Goal: Task Accomplishment & Management: Manage account settings

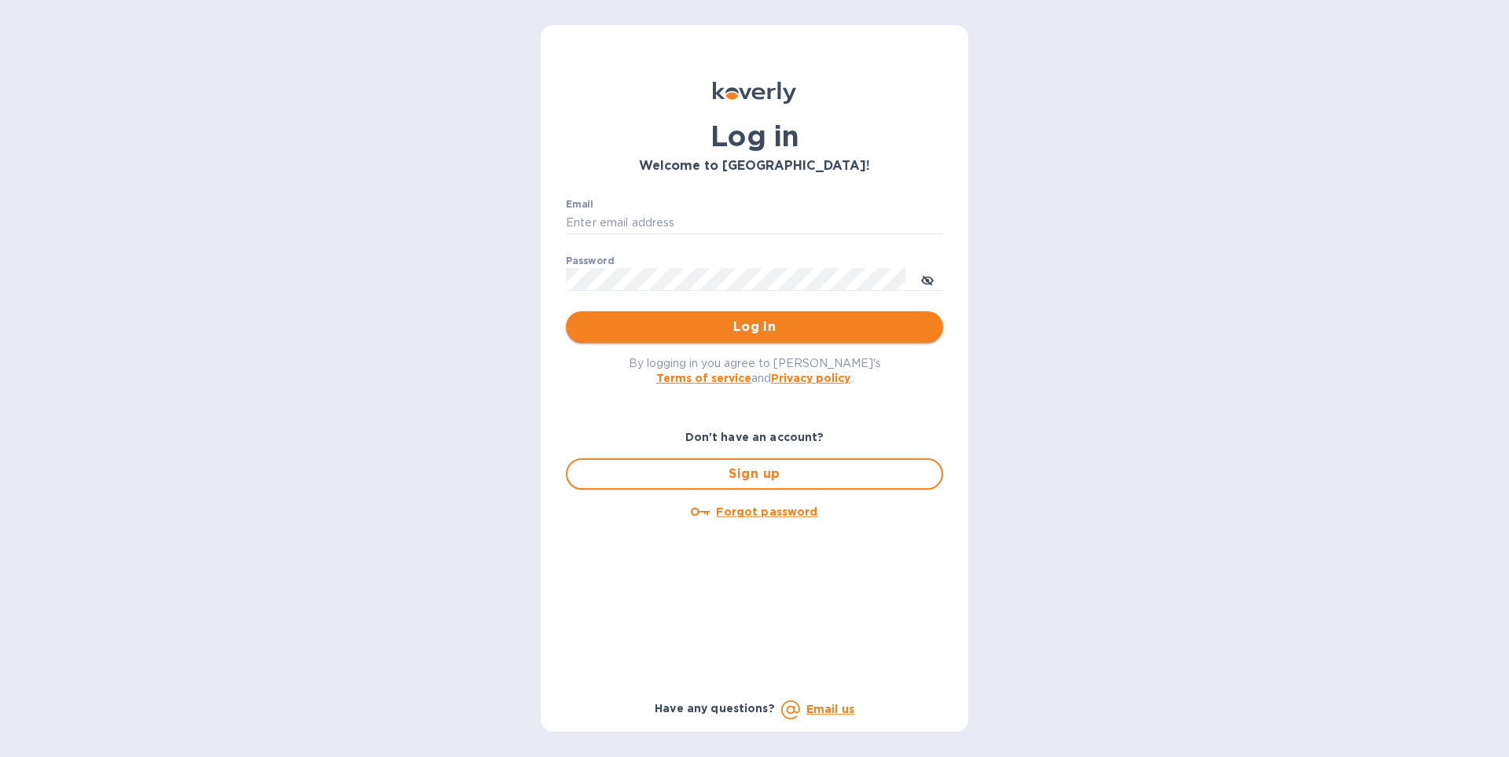
type input "[EMAIL_ADDRESS][DOMAIN_NAME]"
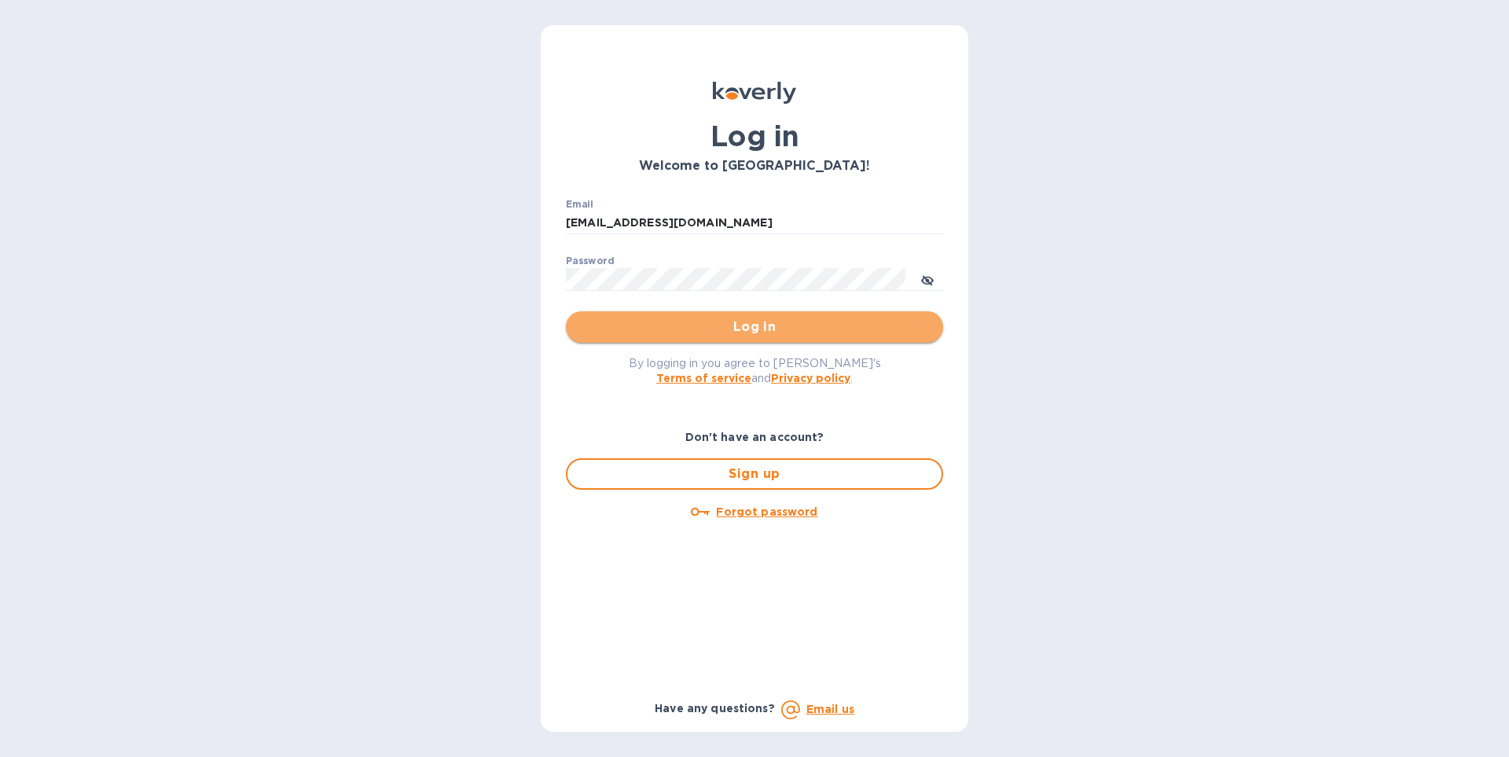
click at [740, 330] on span "Log in" at bounding box center [754, 327] width 352 height 19
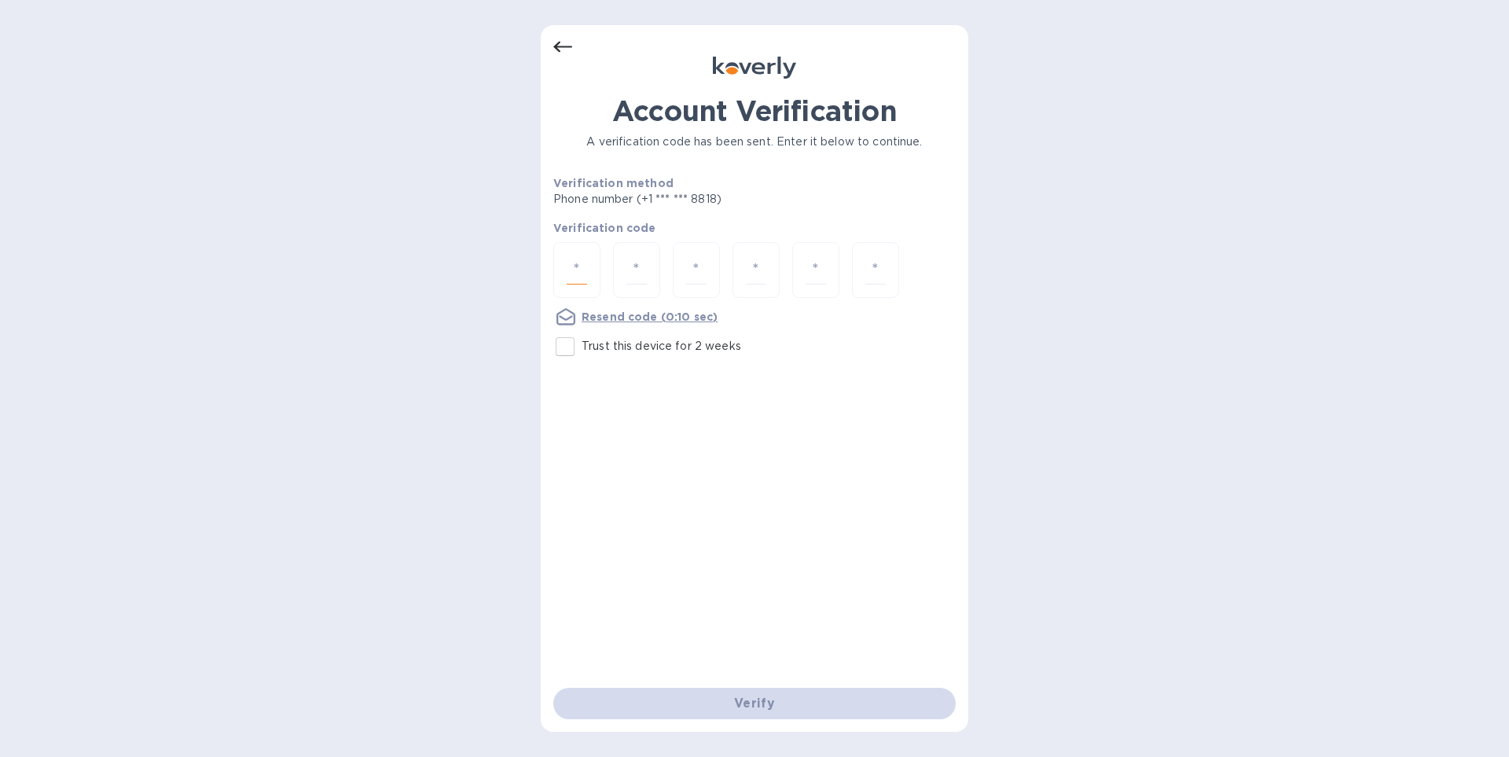
click at [575, 274] on input "number" at bounding box center [577, 269] width 20 height 29
type input "2"
type input "3"
type input "5"
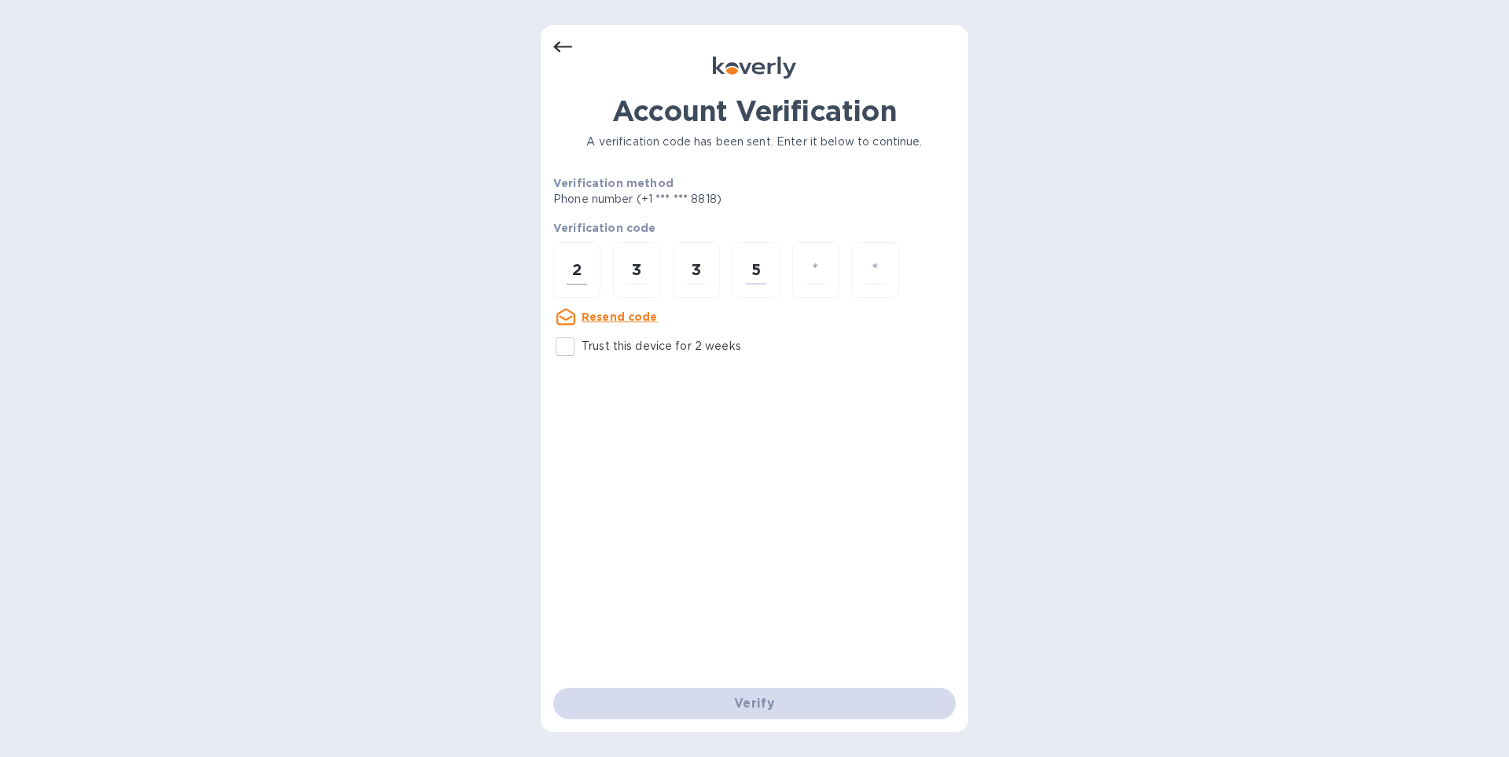
type input "0"
type input "5"
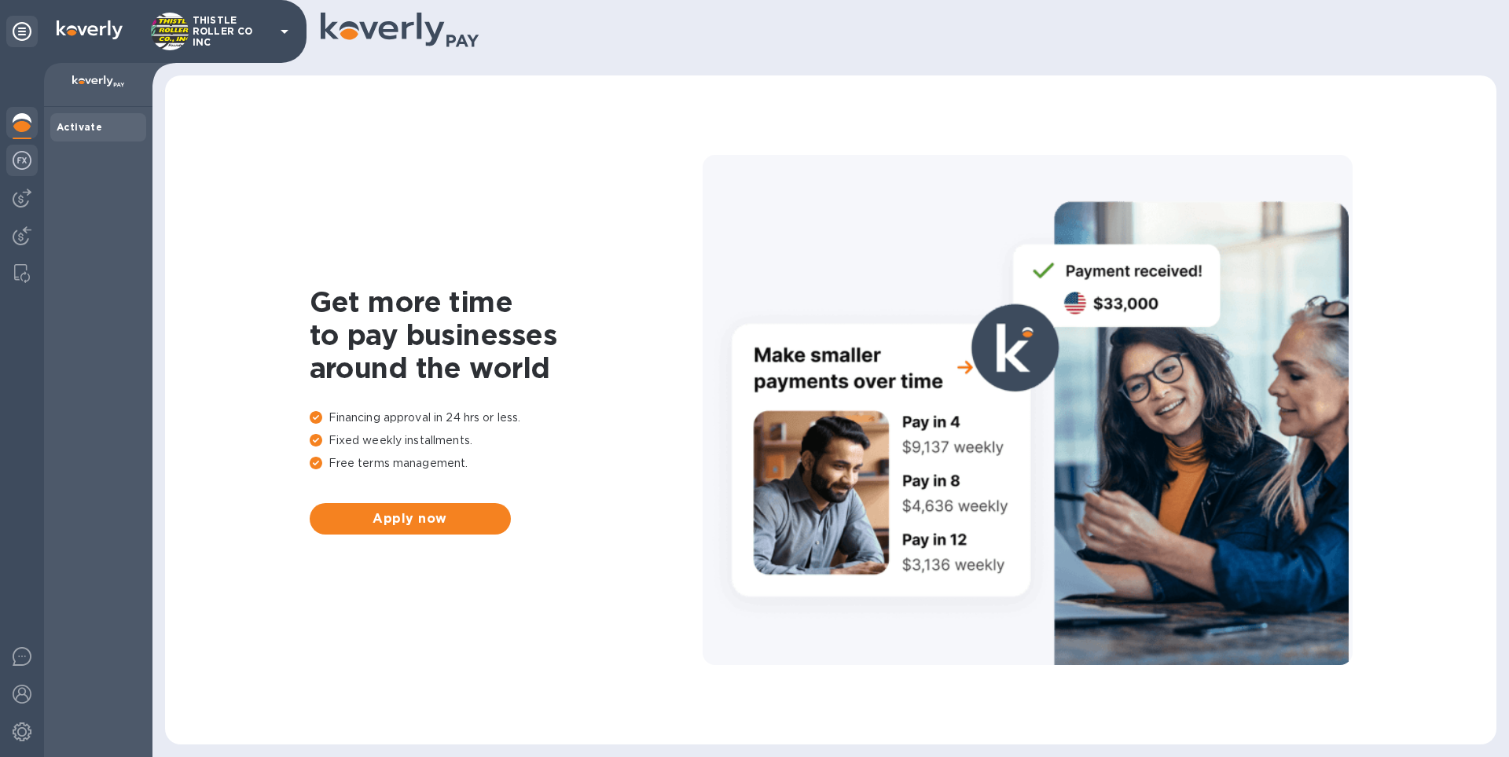
click at [24, 167] on img at bounding box center [22, 160] width 19 height 19
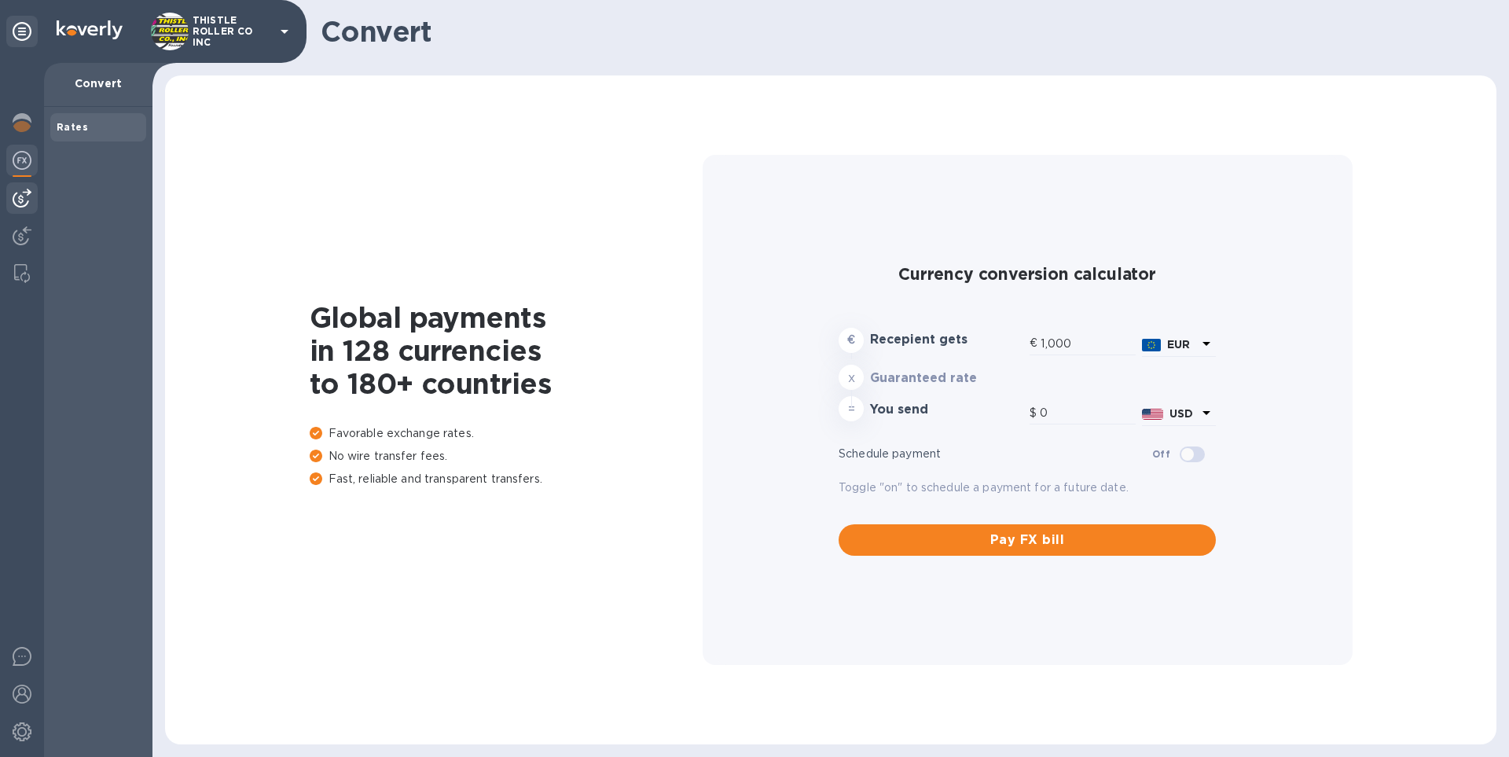
type input "1,179.08"
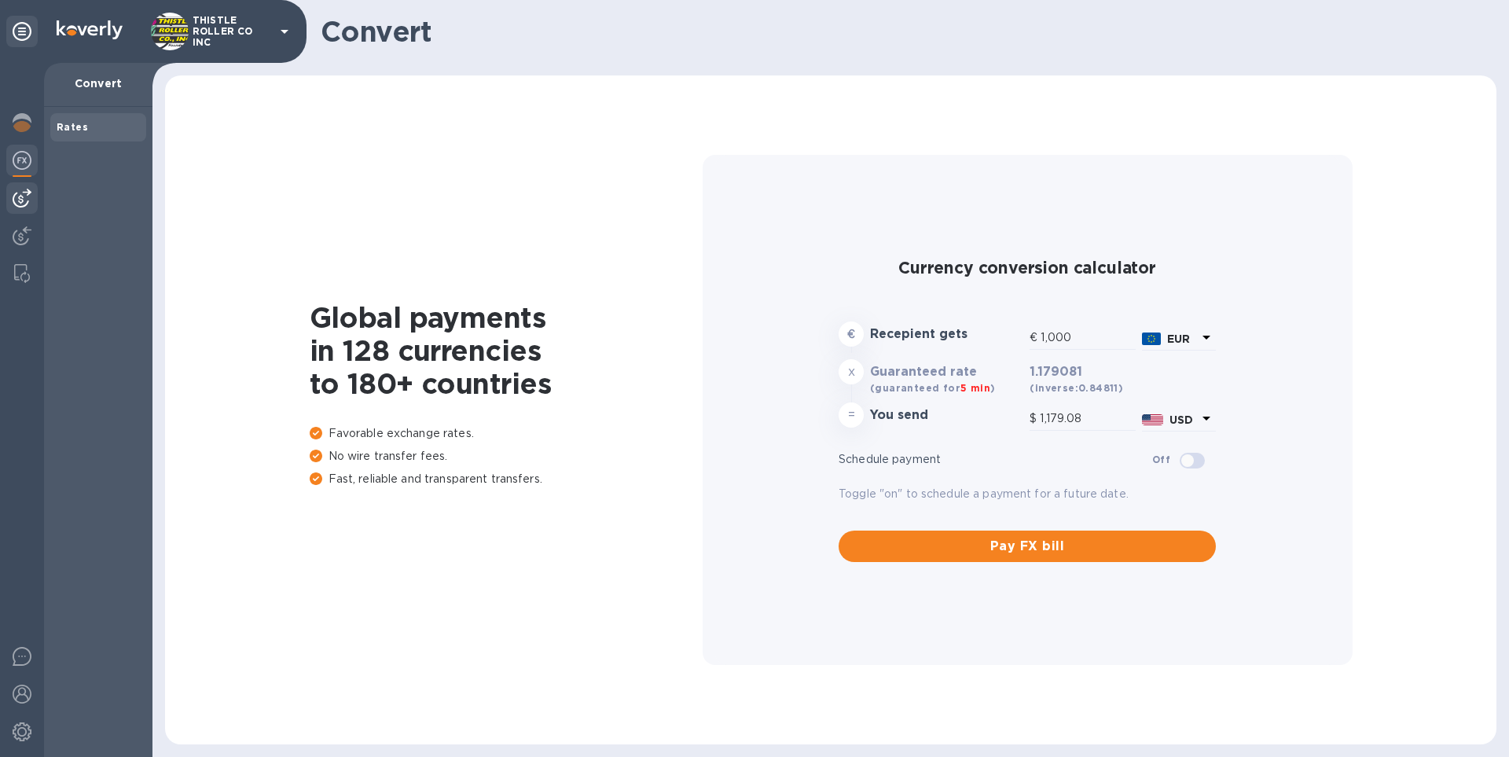
click at [24, 200] on img at bounding box center [22, 198] width 19 height 19
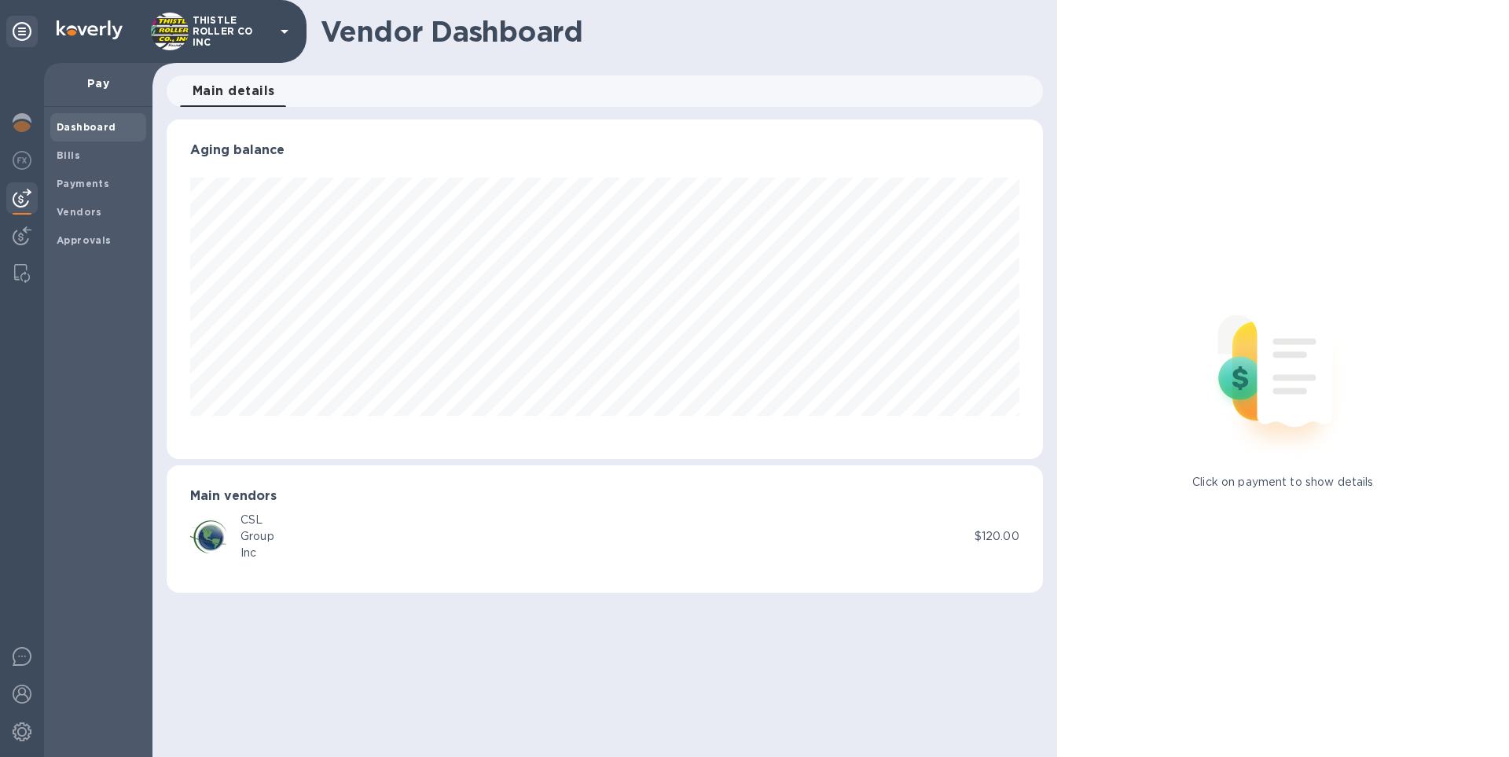
scroll to position [340, 876]
click at [22, 238] on img at bounding box center [22, 235] width 19 height 19
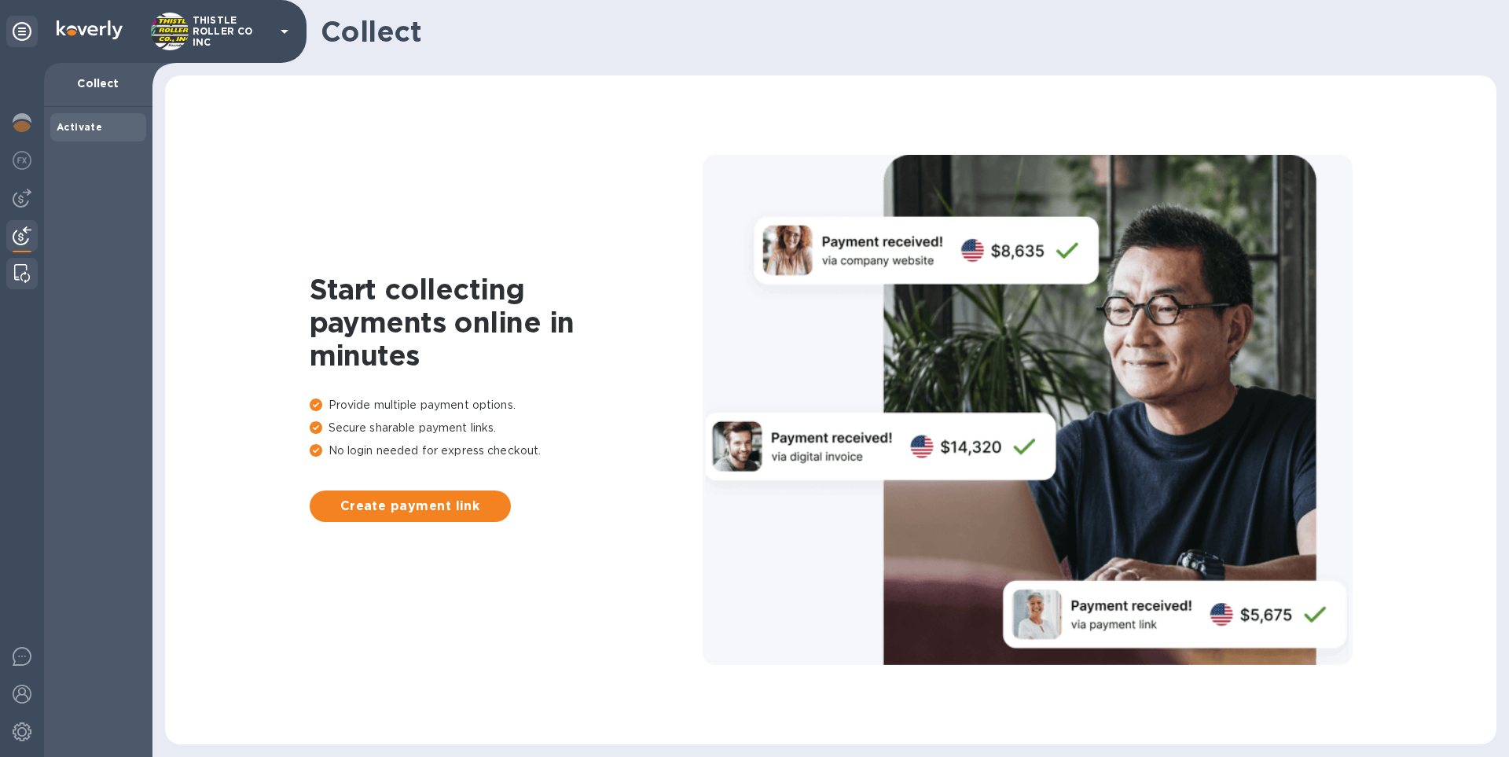
click at [22, 272] on img at bounding box center [22, 273] width 16 height 19
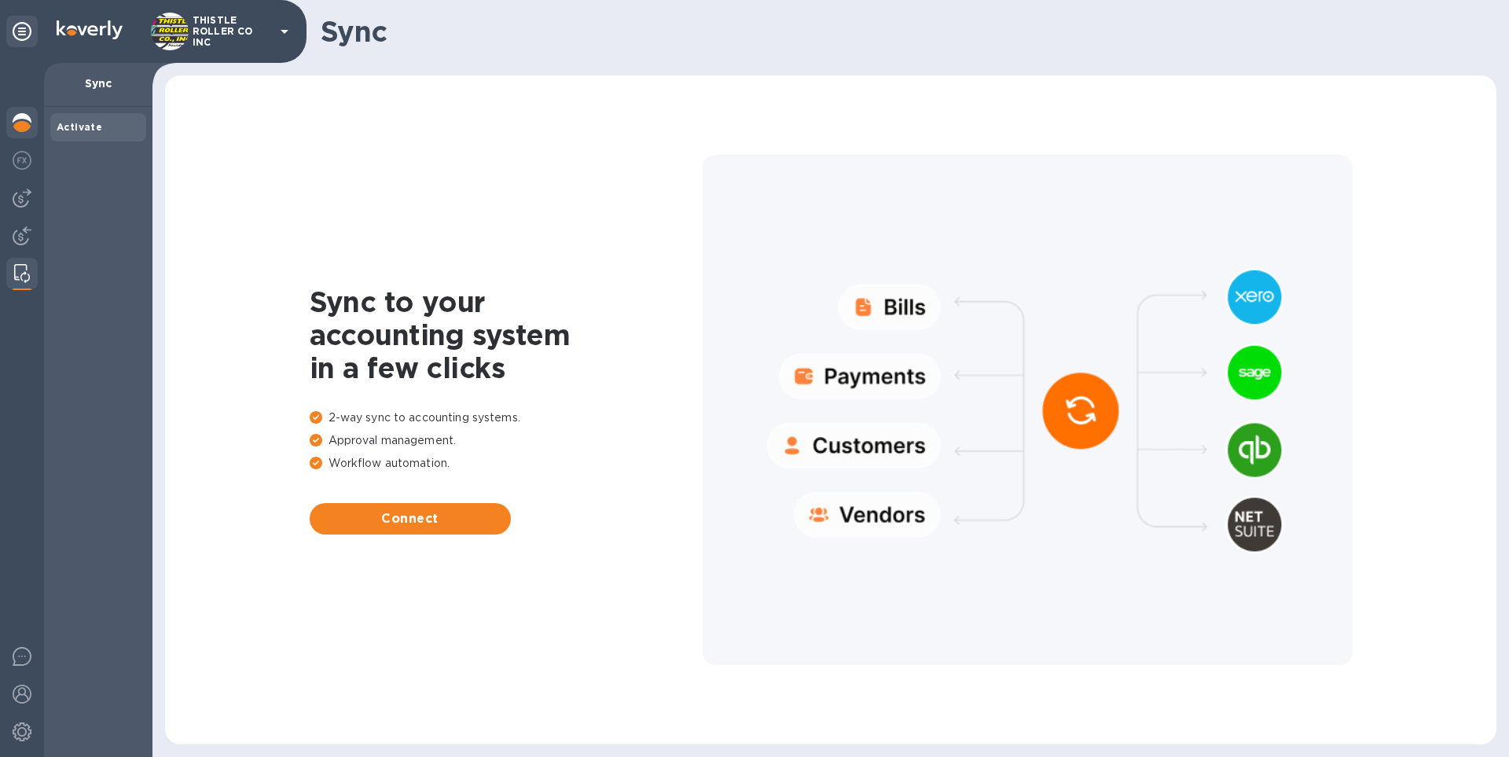
click at [14, 129] on img at bounding box center [22, 122] width 19 height 19
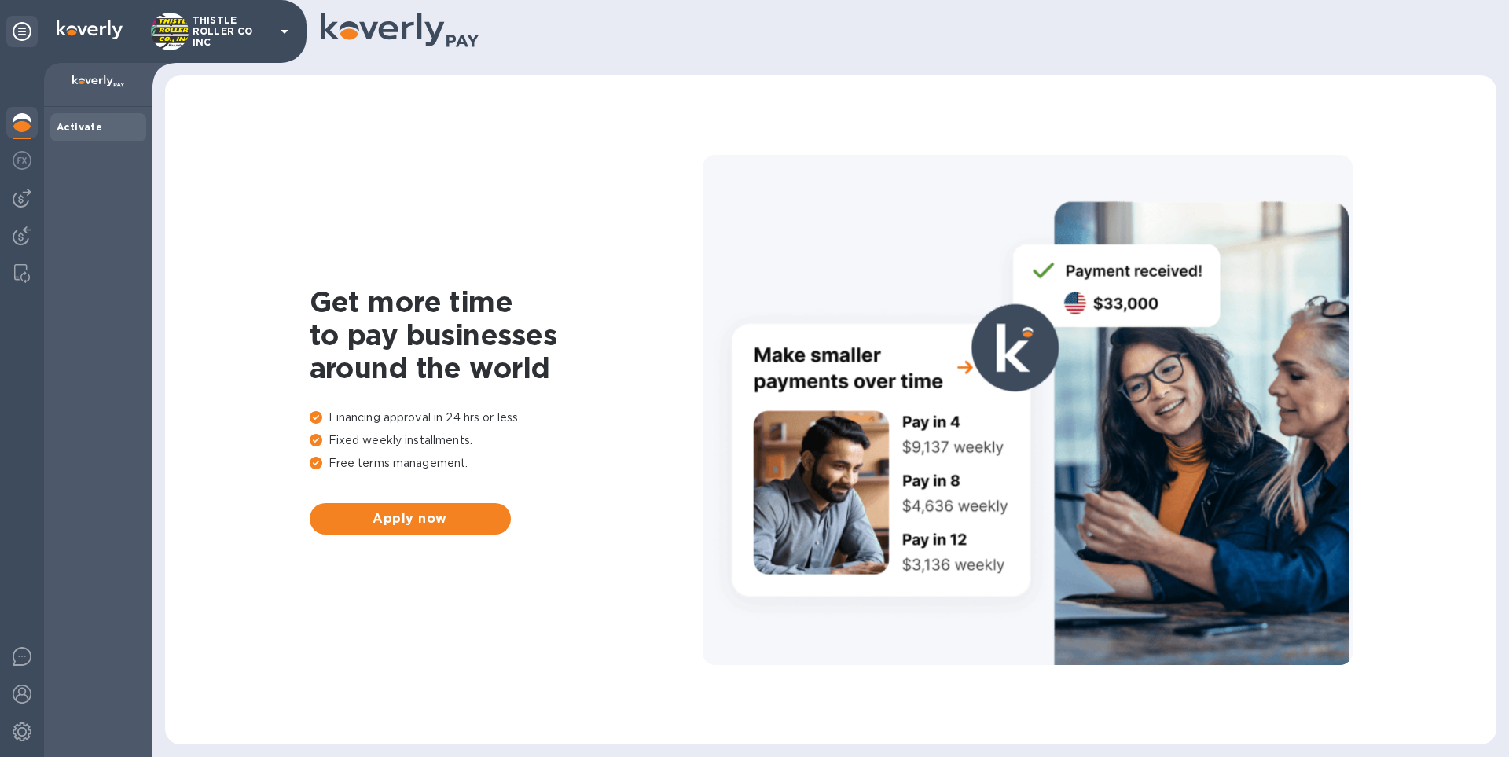
click at [91, 130] on b "Activate" at bounding box center [80, 127] width 46 height 12
click at [25, 35] on icon at bounding box center [22, 31] width 19 height 19
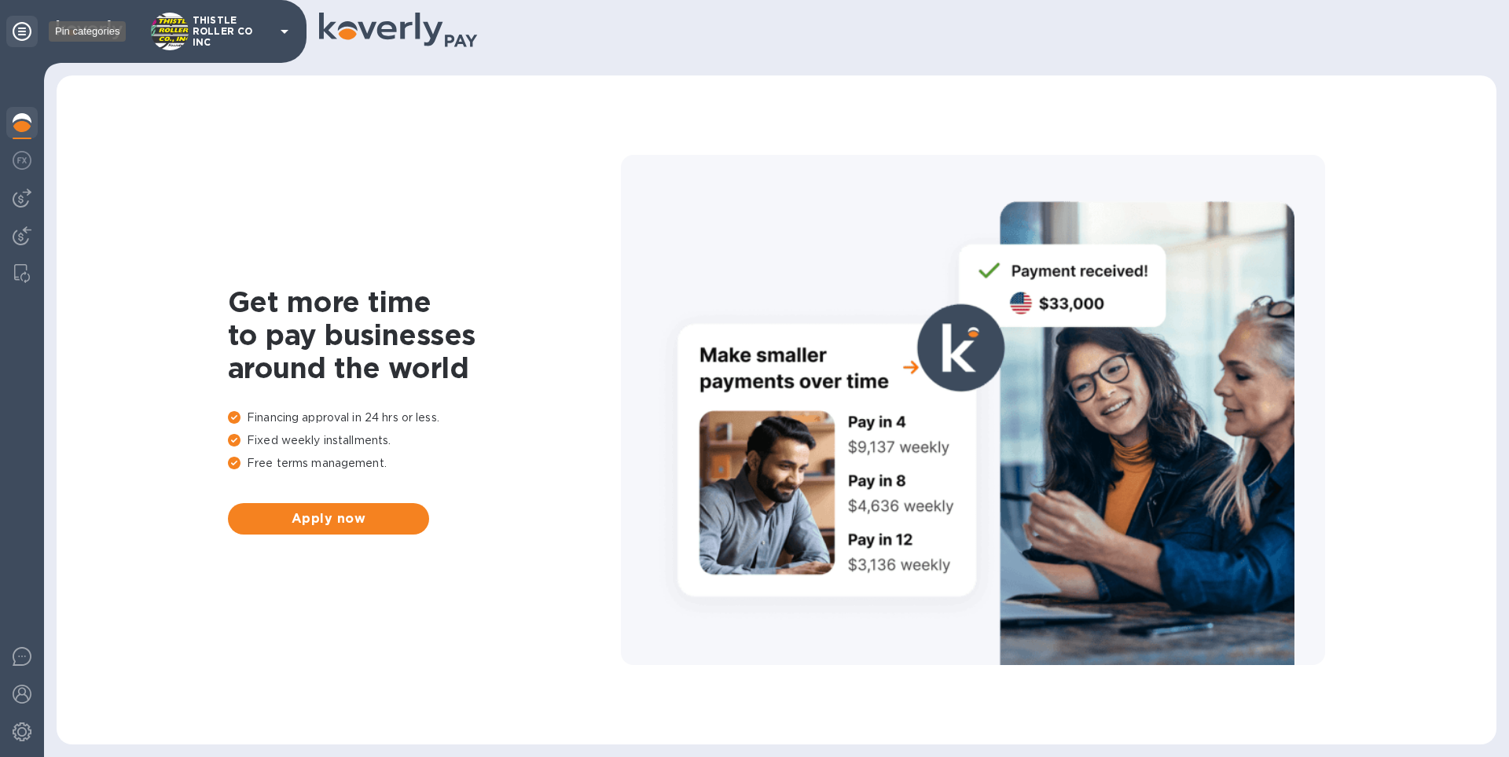
click at [25, 35] on icon at bounding box center [22, 31] width 19 height 19
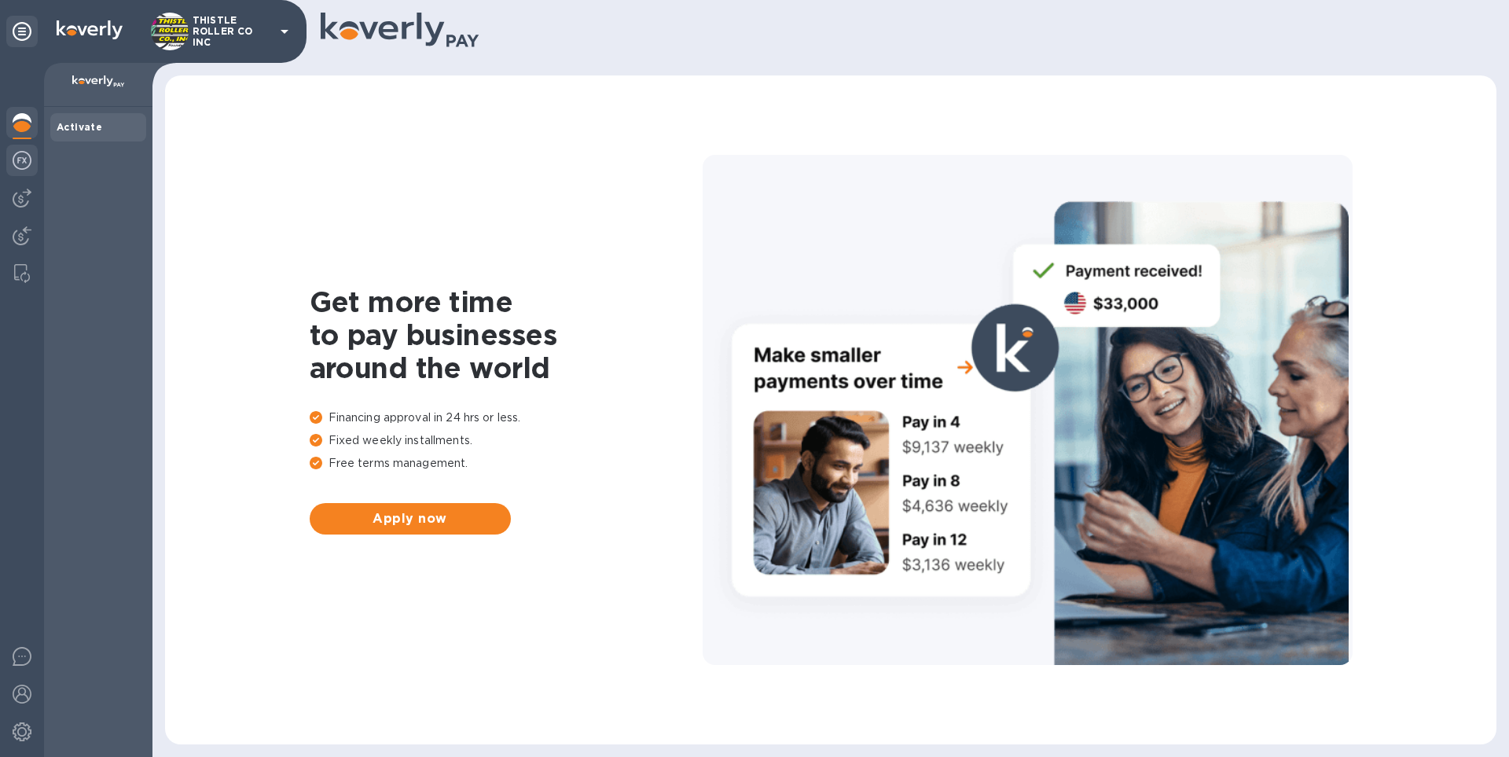
click at [20, 148] on div at bounding box center [21, 162] width 31 height 35
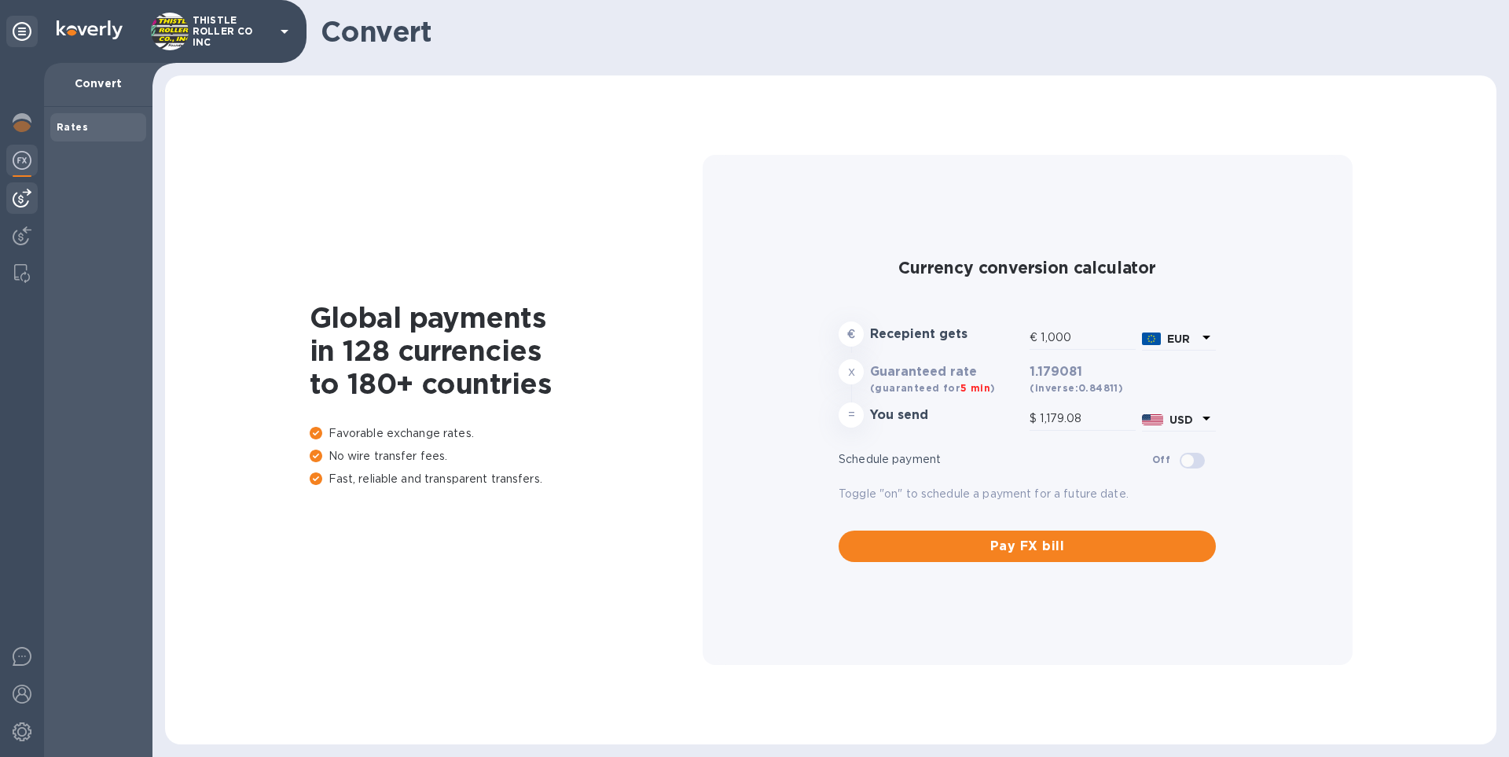
click at [22, 200] on img at bounding box center [22, 198] width 19 height 19
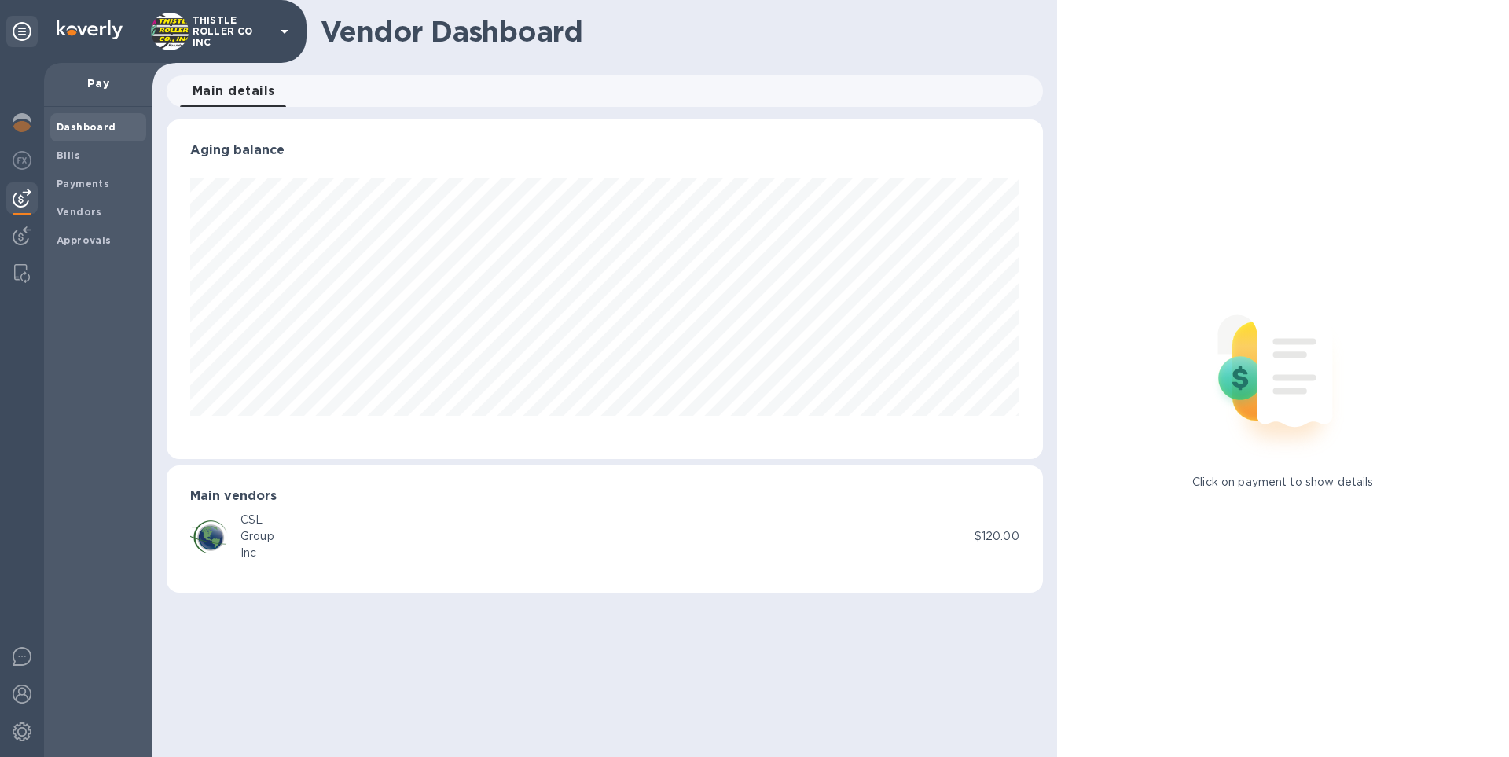
scroll to position [340, 876]
click at [28, 231] on img at bounding box center [22, 235] width 19 height 19
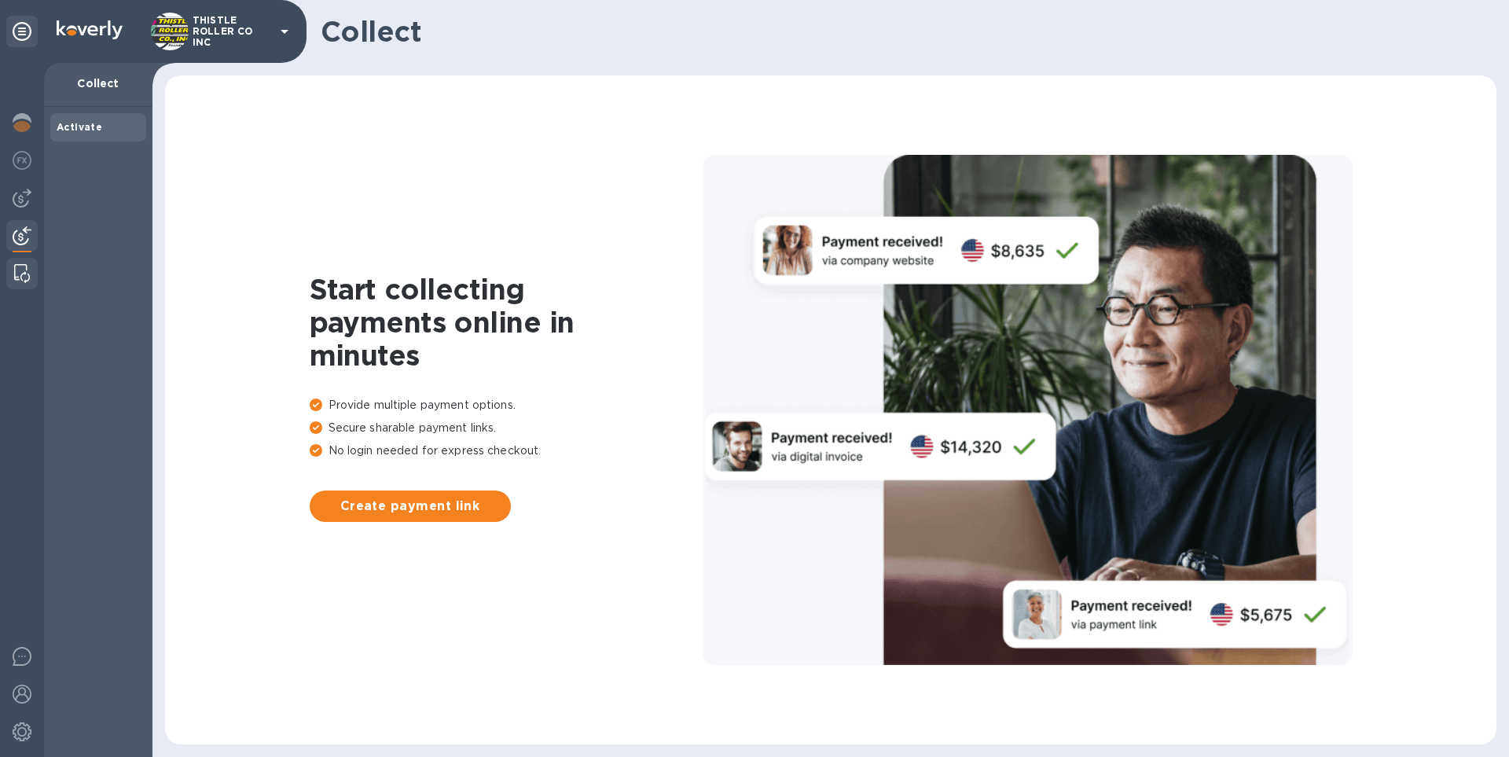
click at [21, 271] on img at bounding box center [22, 273] width 16 height 19
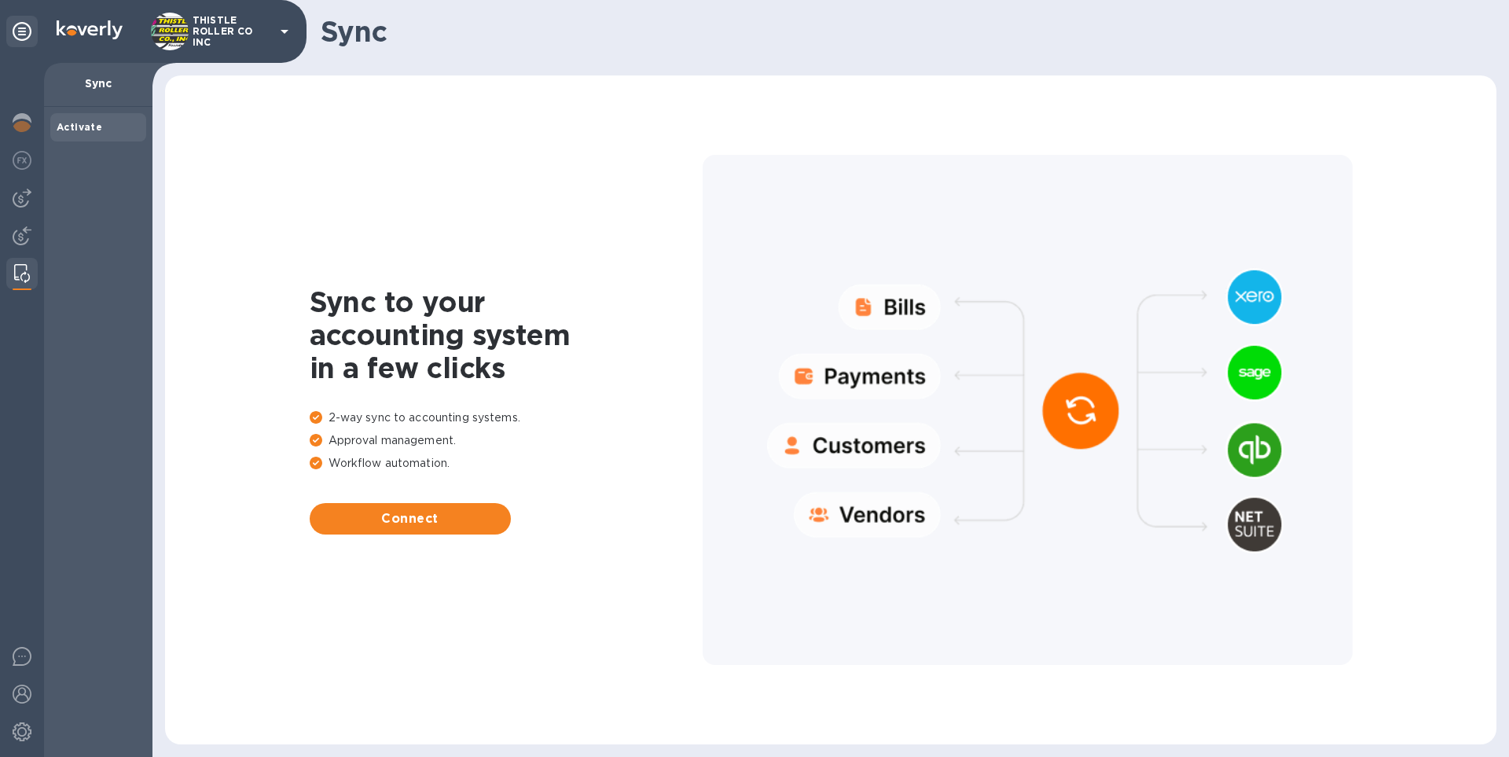
click at [288, 42] on div "THISTLE ROLLER CO INC" at bounding box center [222, 32] width 143 height 38
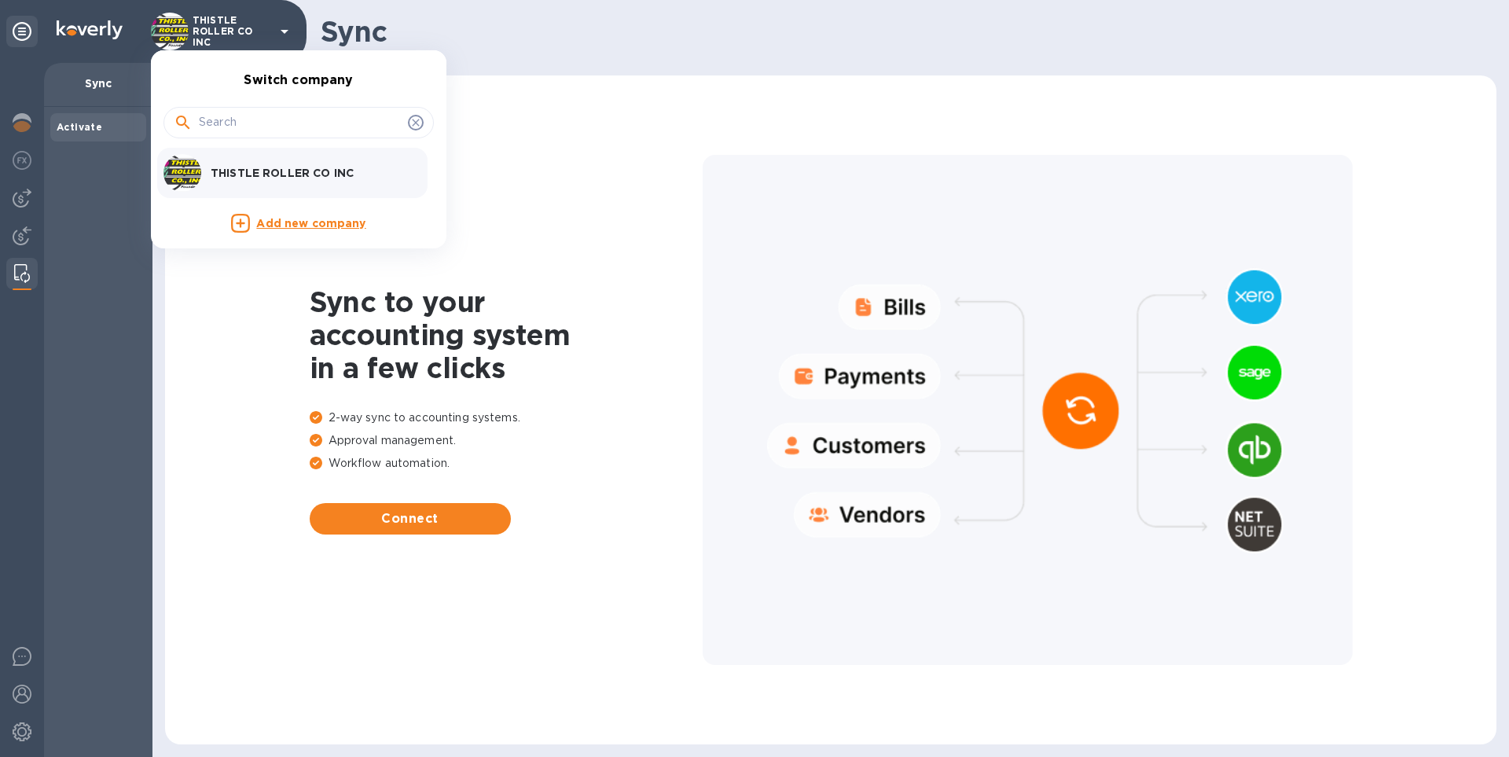
click at [239, 179] on p "THISTLE ROLLER CO INC" at bounding box center [310, 173] width 198 height 16
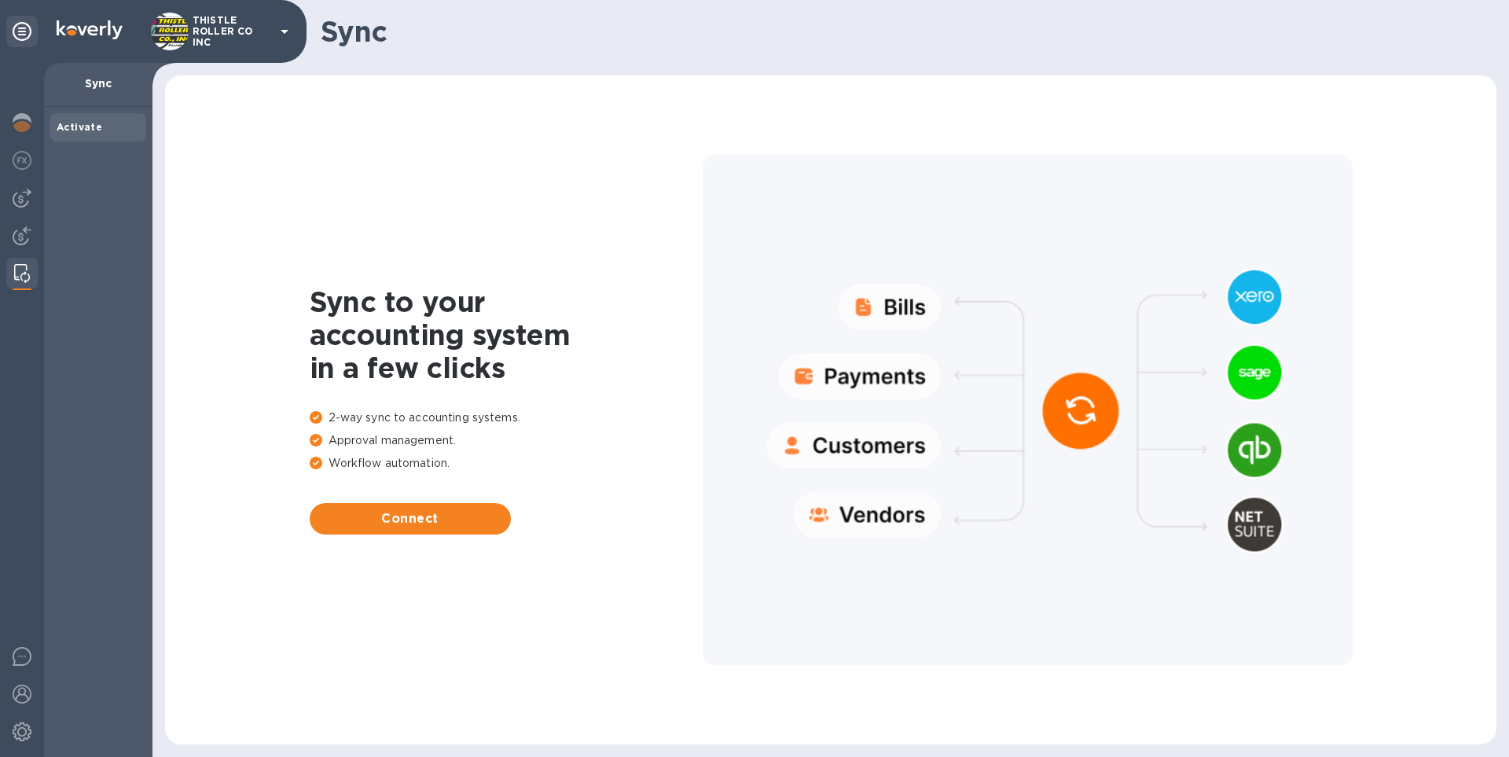
click at [18, 31] on icon at bounding box center [22, 31] width 19 height 19
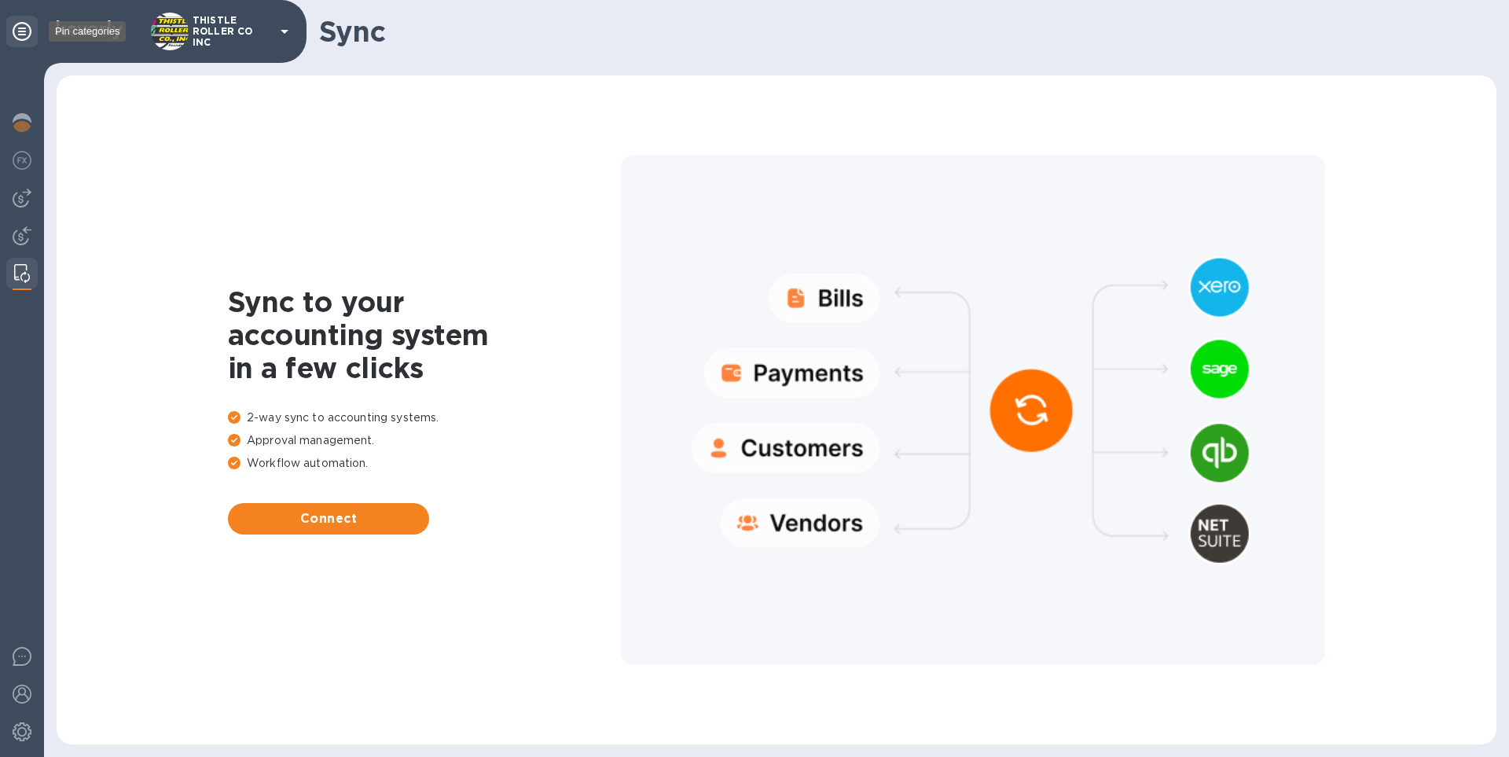
click at [18, 31] on icon at bounding box center [22, 31] width 19 height 19
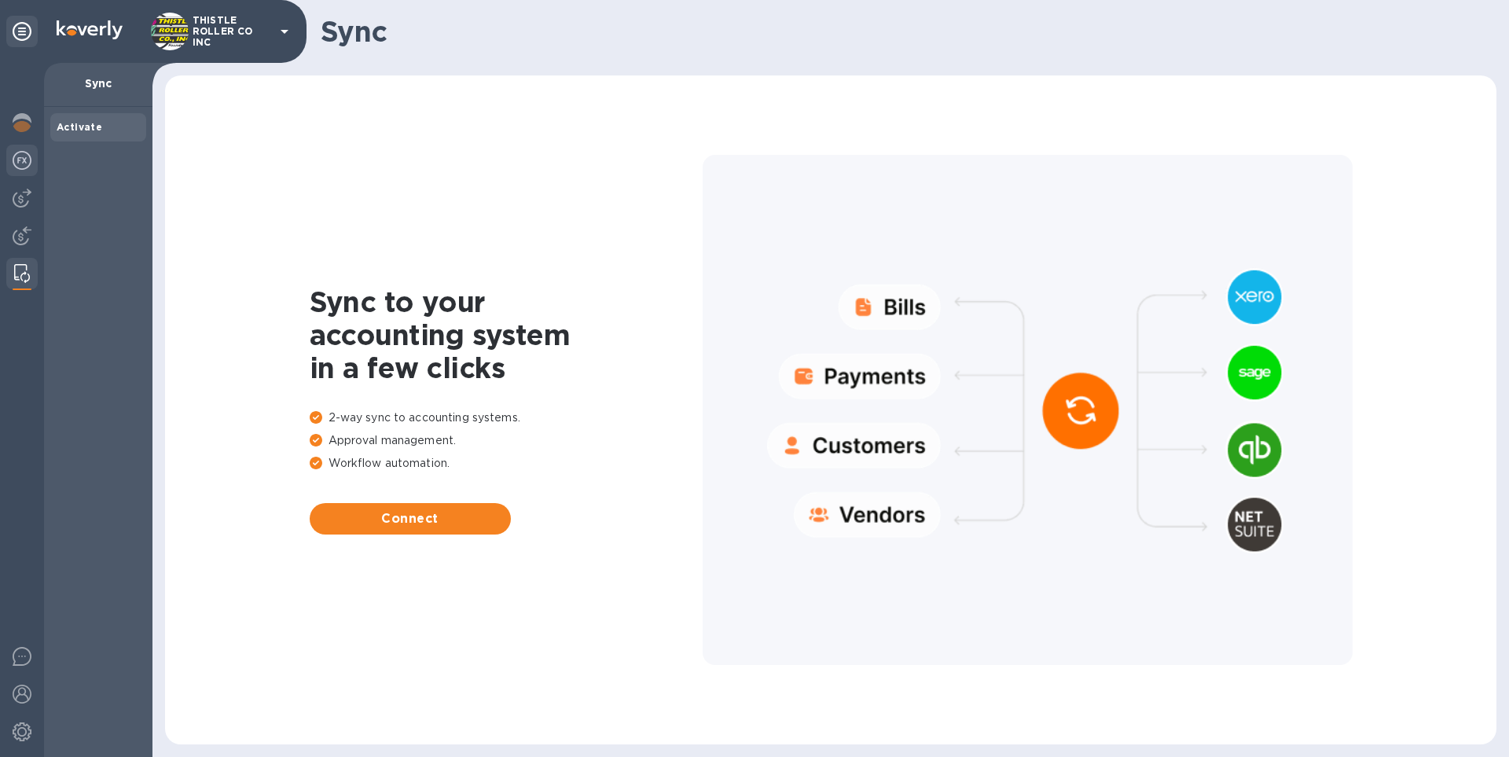
click at [26, 157] on img at bounding box center [22, 160] width 19 height 19
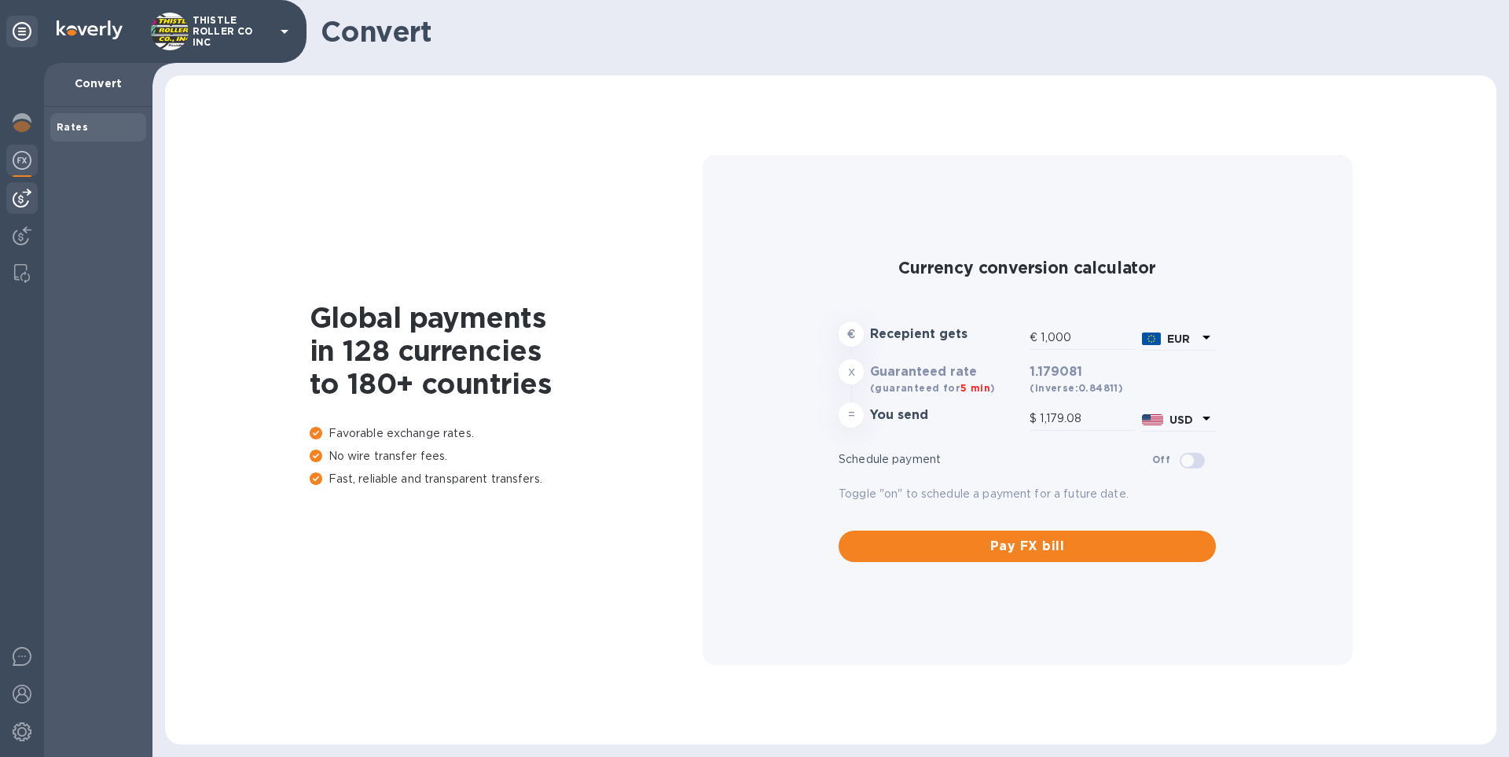
click at [23, 204] on img at bounding box center [22, 198] width 19 height 19
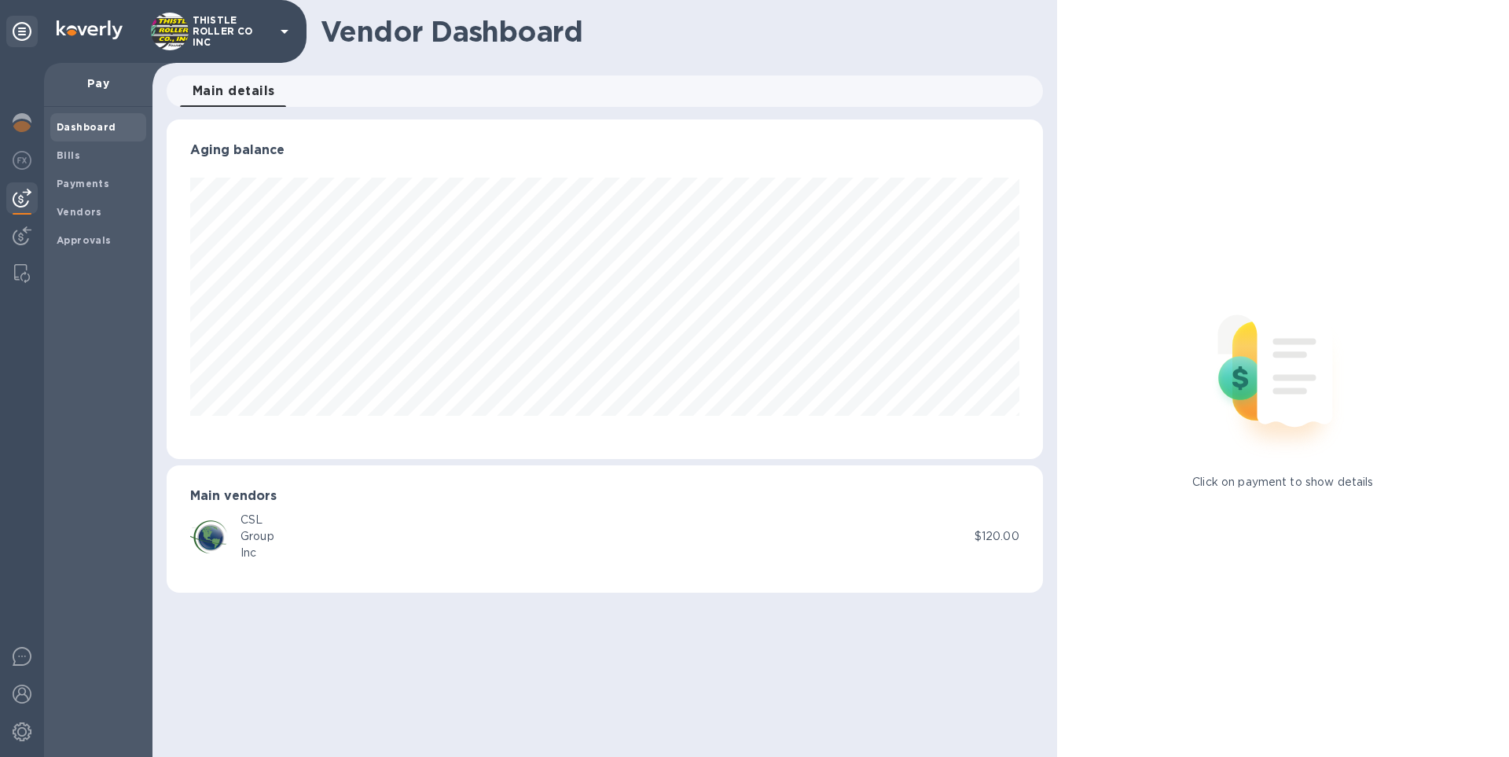
scroll to position [340, 876]
click at [72, 180] on b "Payments" at bounding box center [83, 184] width 53 height 12
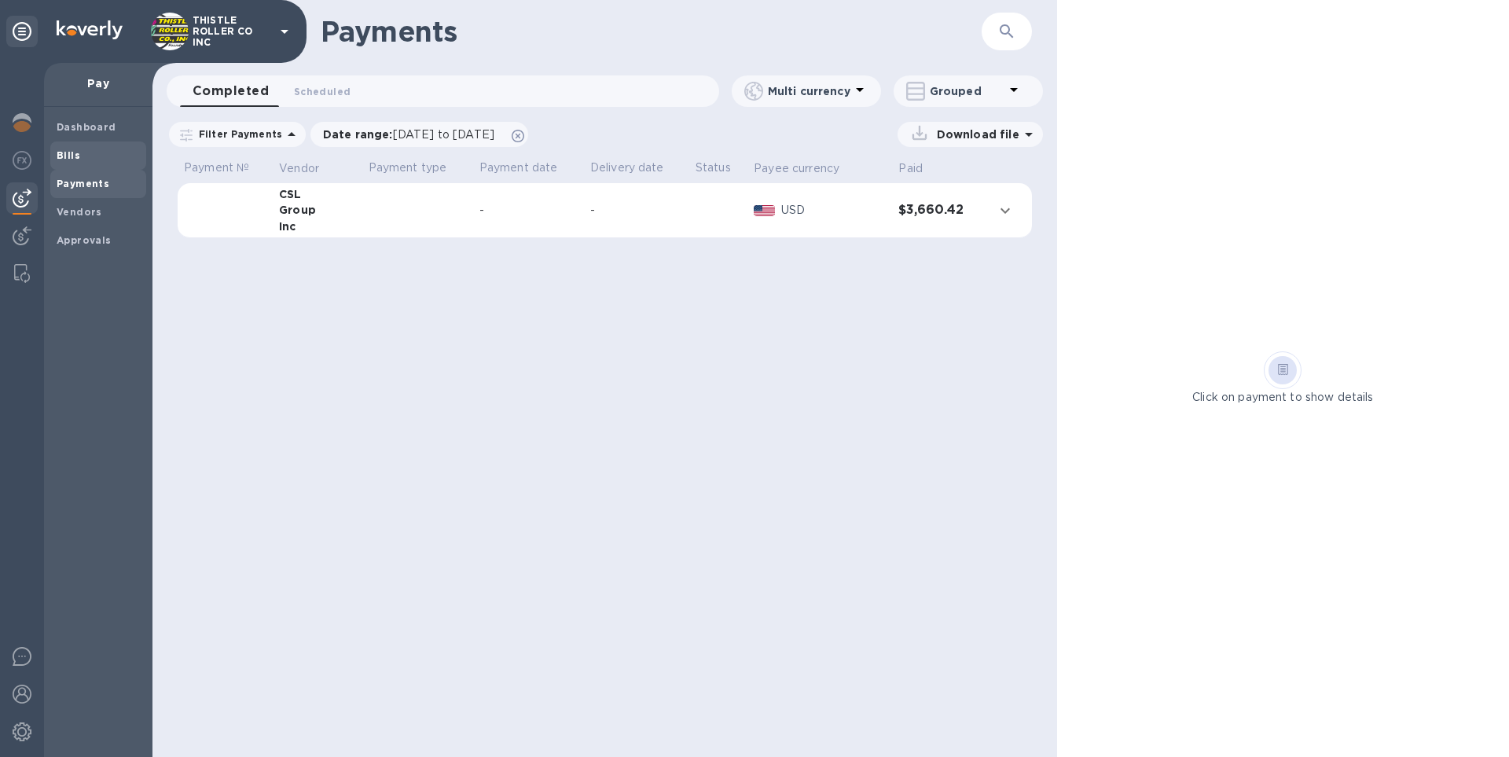
click at [74, 160] on b "Bills" at bounding box center [69, 155] width 24 height 12
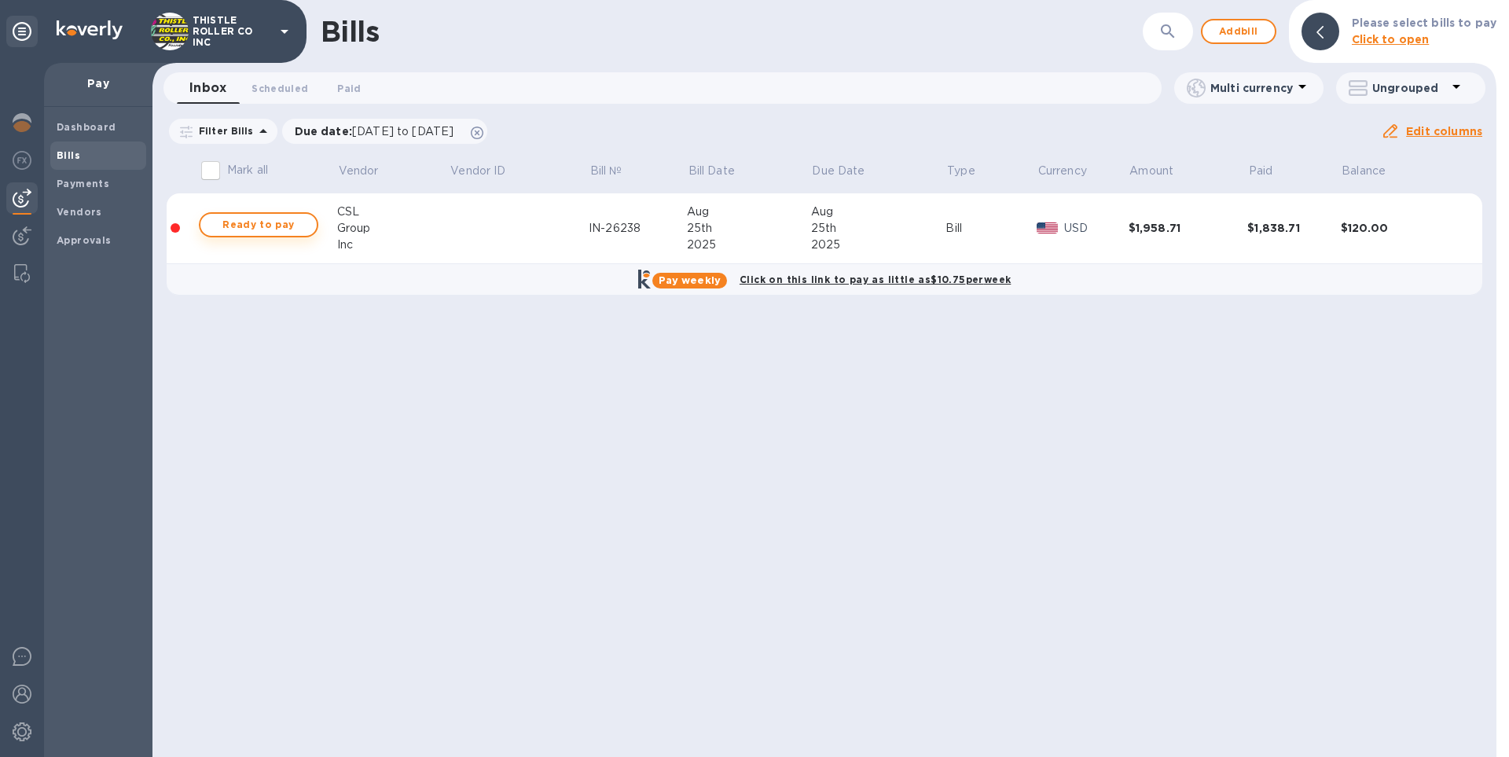
click at [260, 231] on span "Ready to pay" at bounding box center [258, 224] width 91 height 19
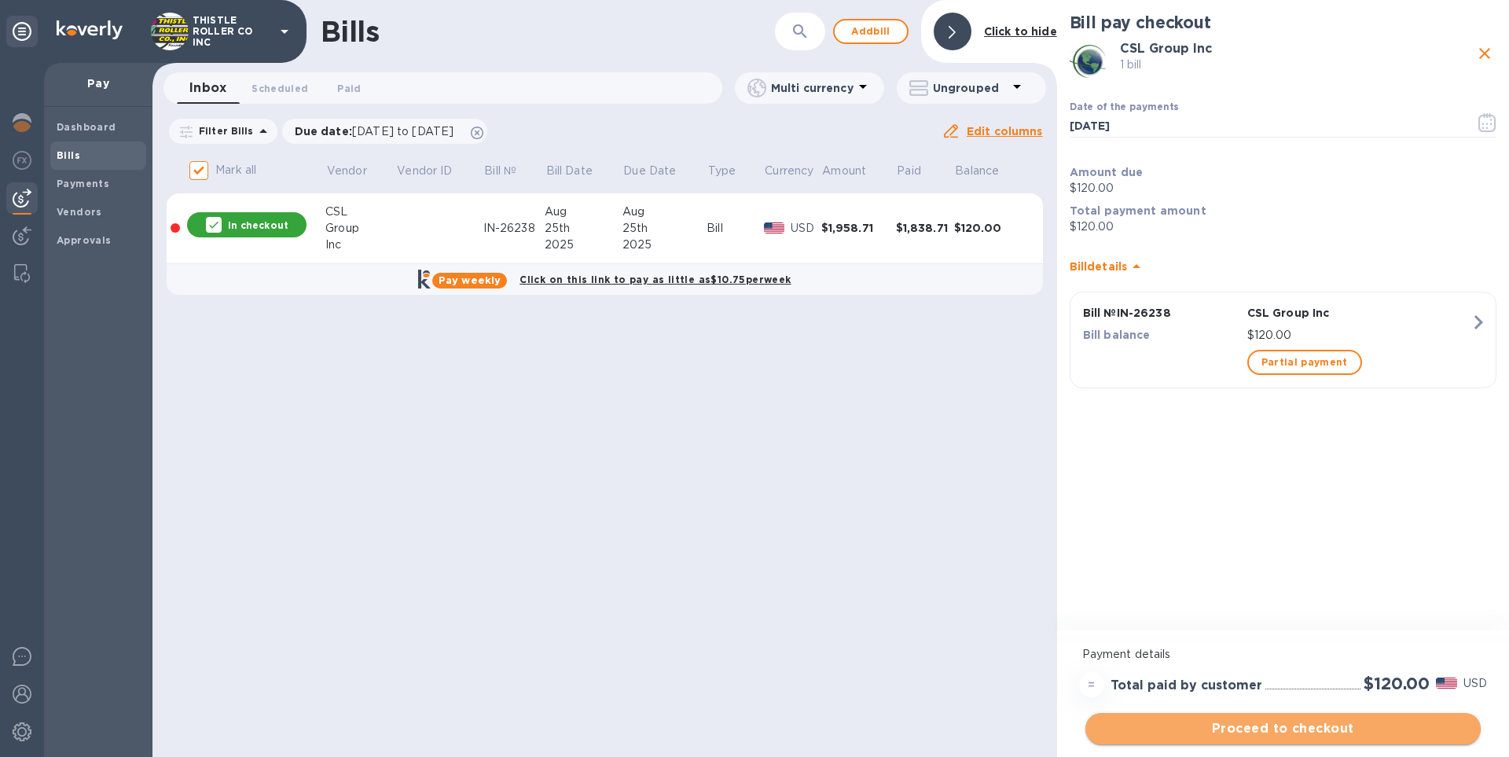
click at [1279, 729] on span "Proceed to checkout" at bounding box center [1283, 728] width 370 height 19
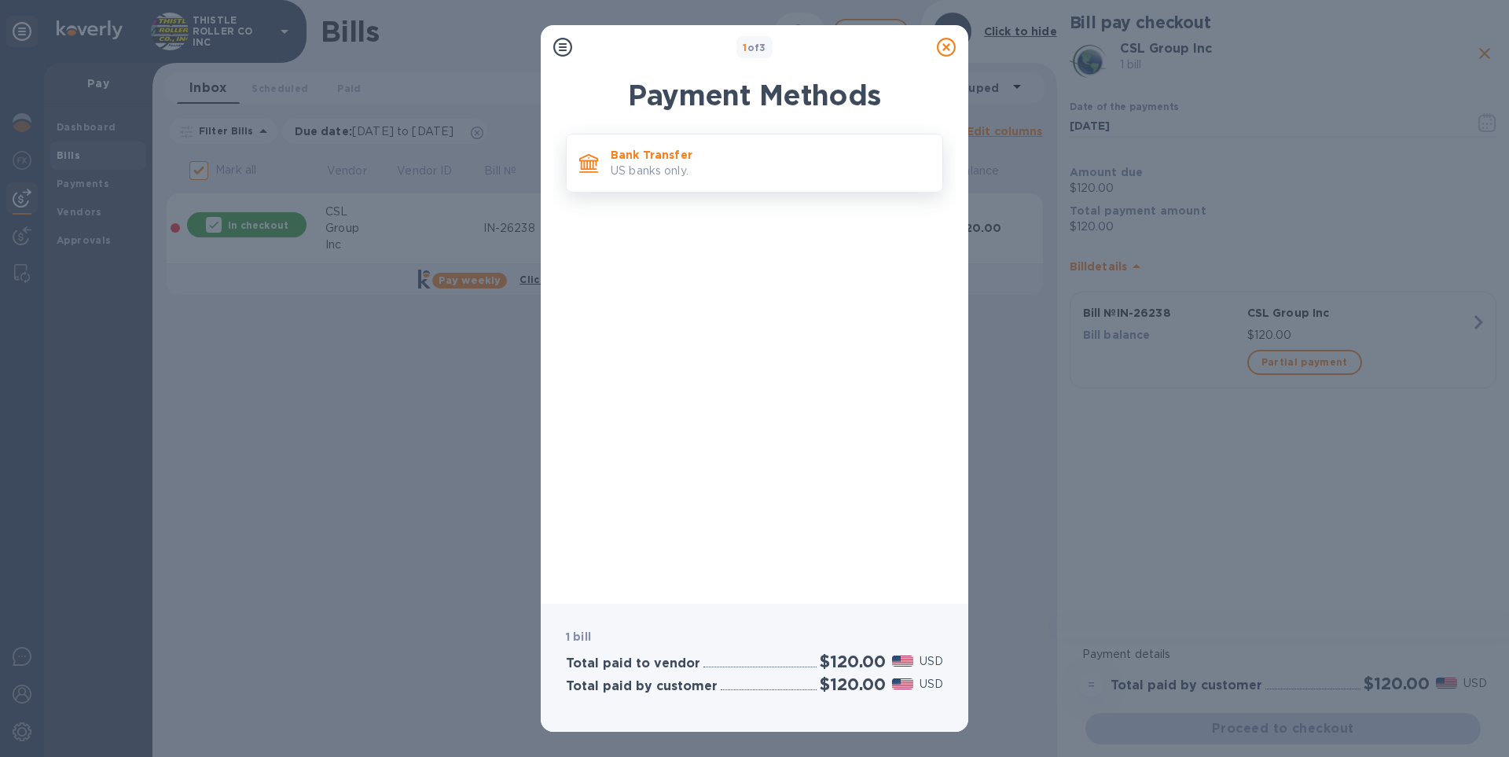
click at [666, 172] on p "US banks only." at bounding box center [770, 171] width 319 height 17
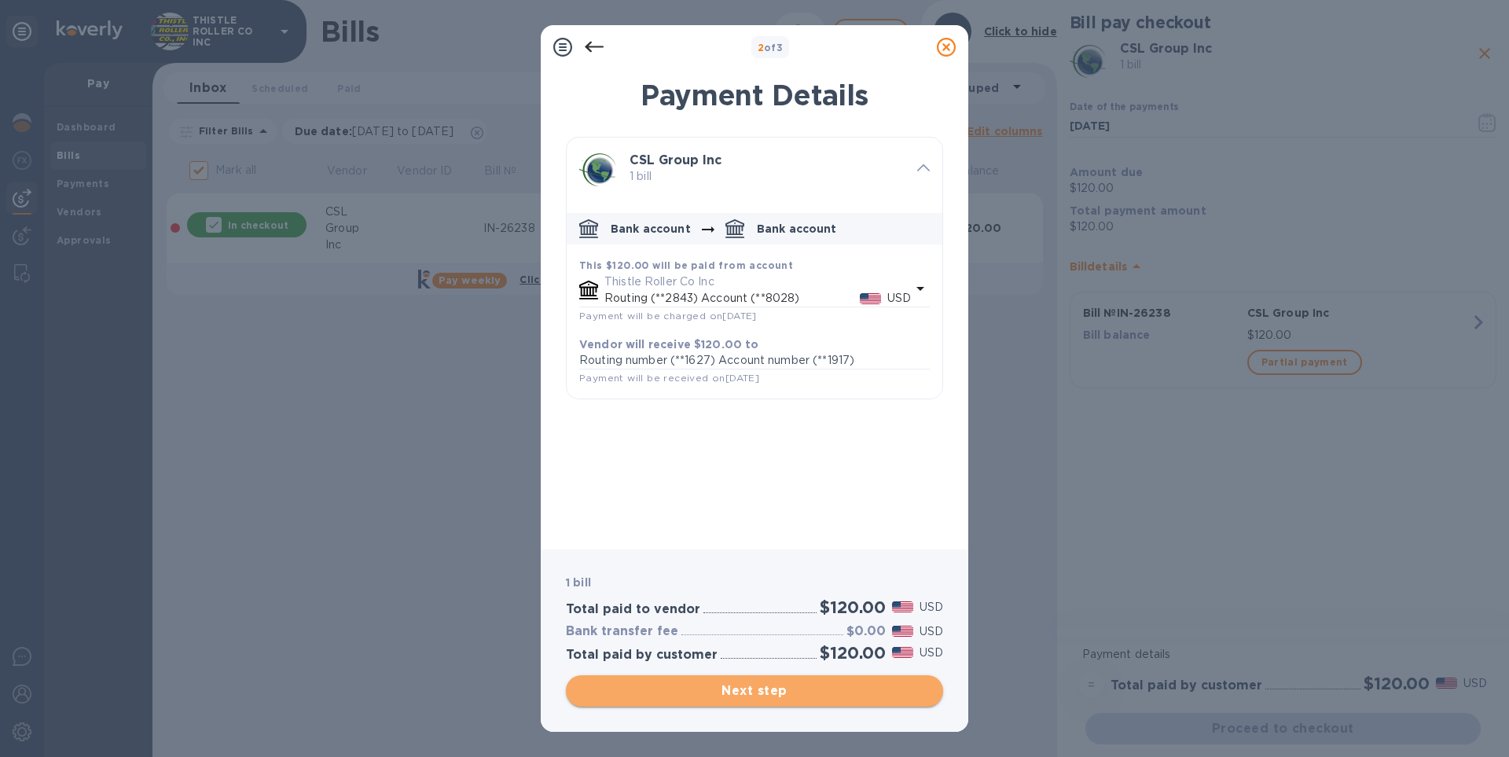
click at [768, 696] on span "Next step" at bounding box center [754, 690] width 352 height 19
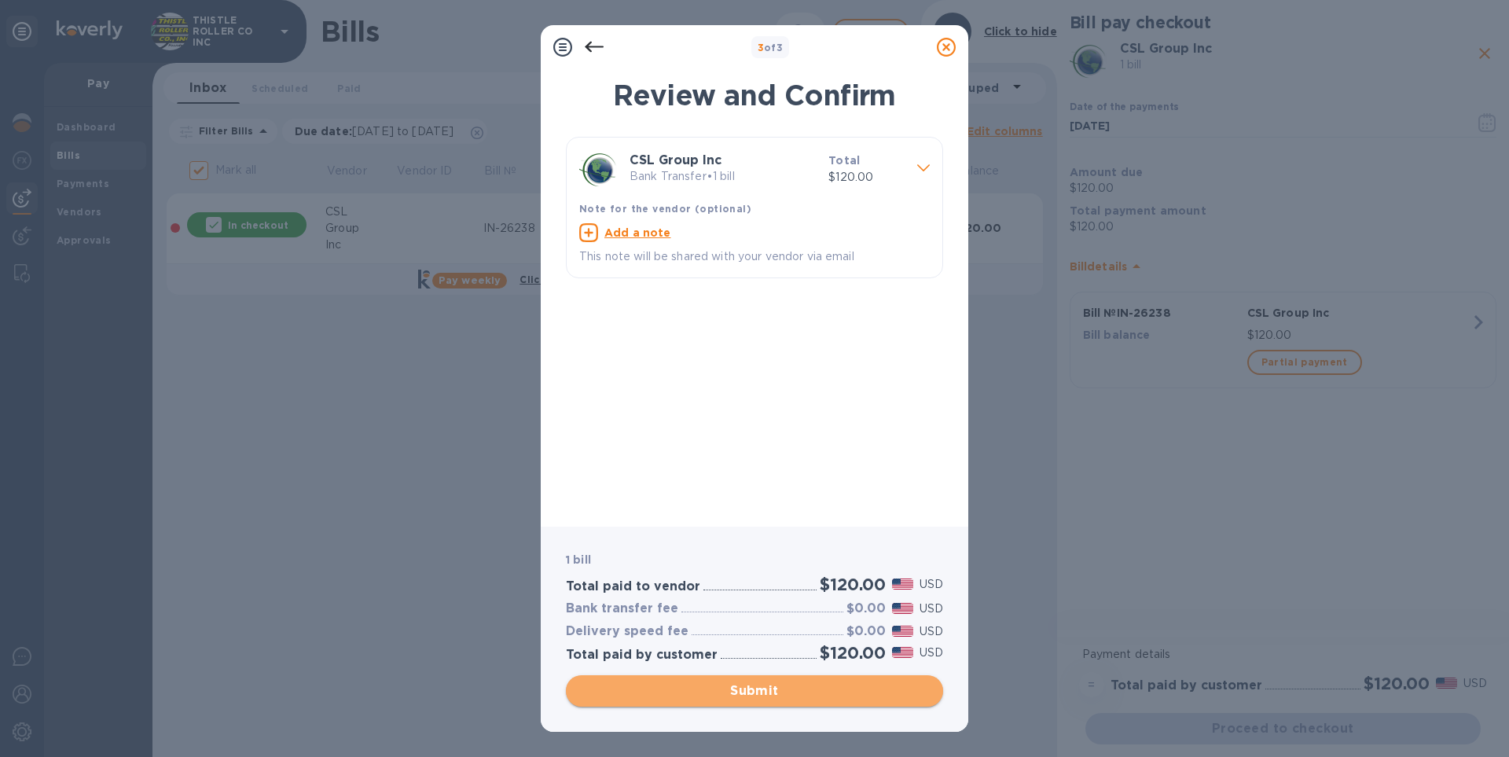
click at [768, 696] on span "Submit" at bounding box center [754, 690] width 352 height 19
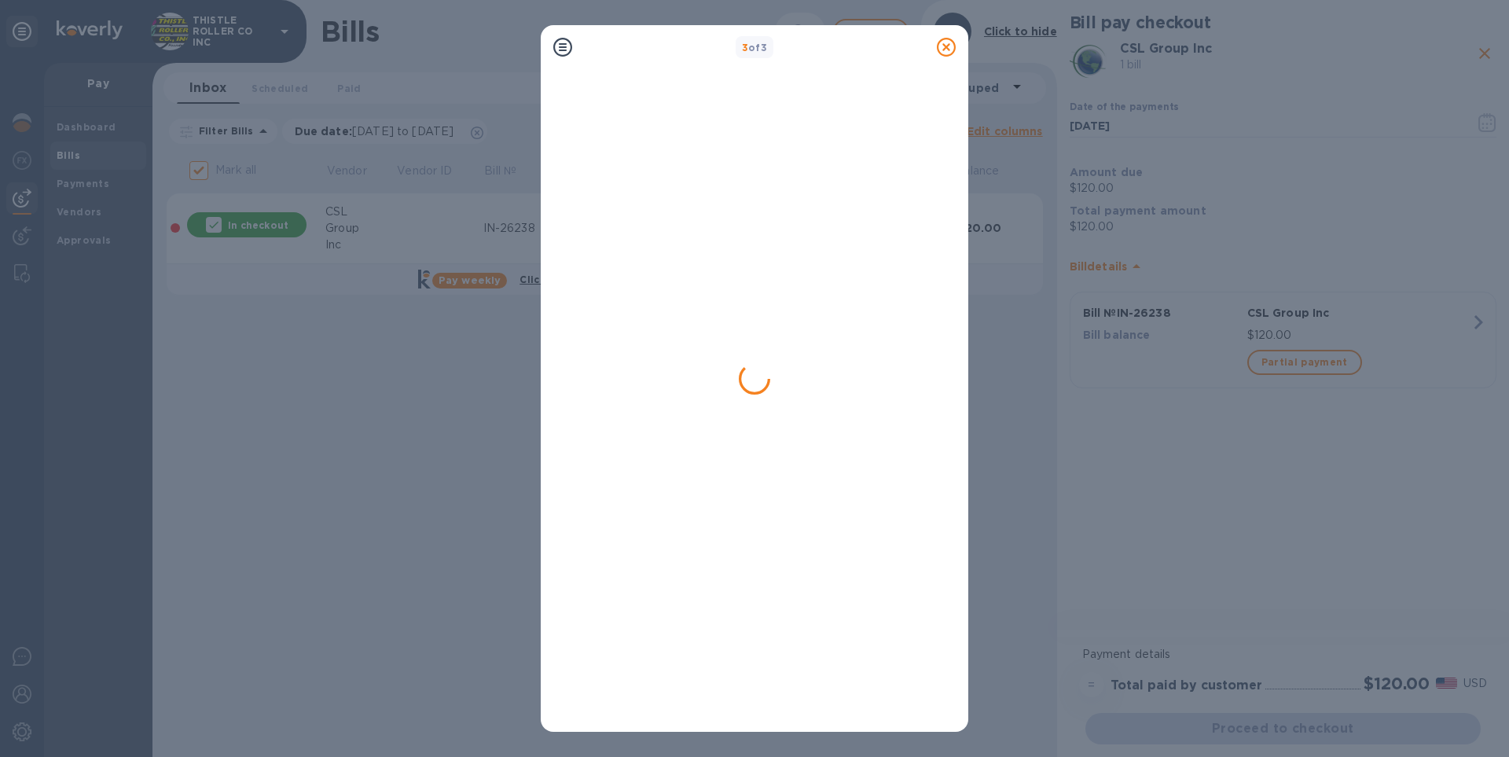
checkbox input "false"
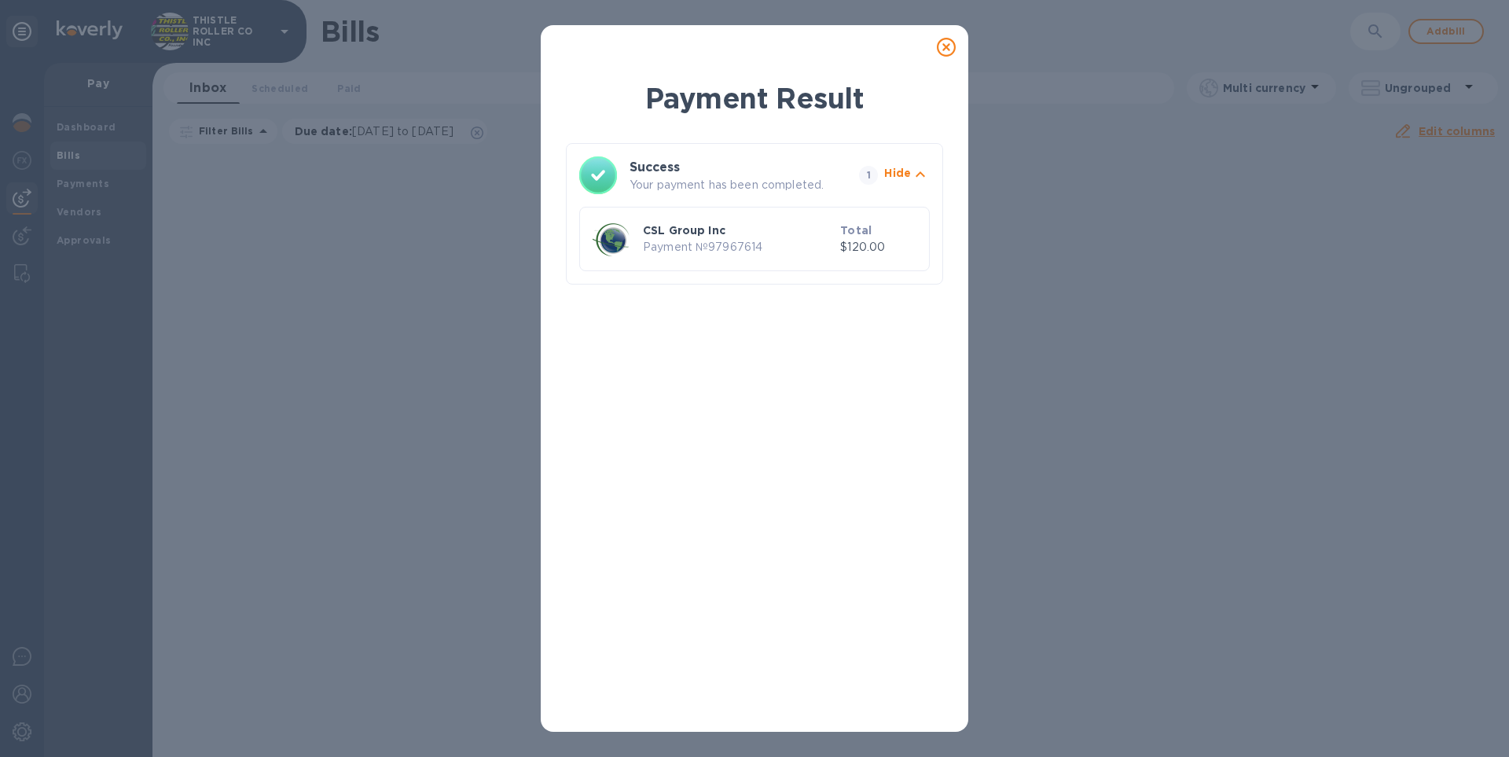
click at [905, 175] on p "Hide" at bounding box center [897, 173] width 27 height 16
click at [905, 175] on p "Show" at bounding box center [895, 173] width 32 height 16
click at [950, 52] on icon at bounding box center [946, 47] width 19 height 19
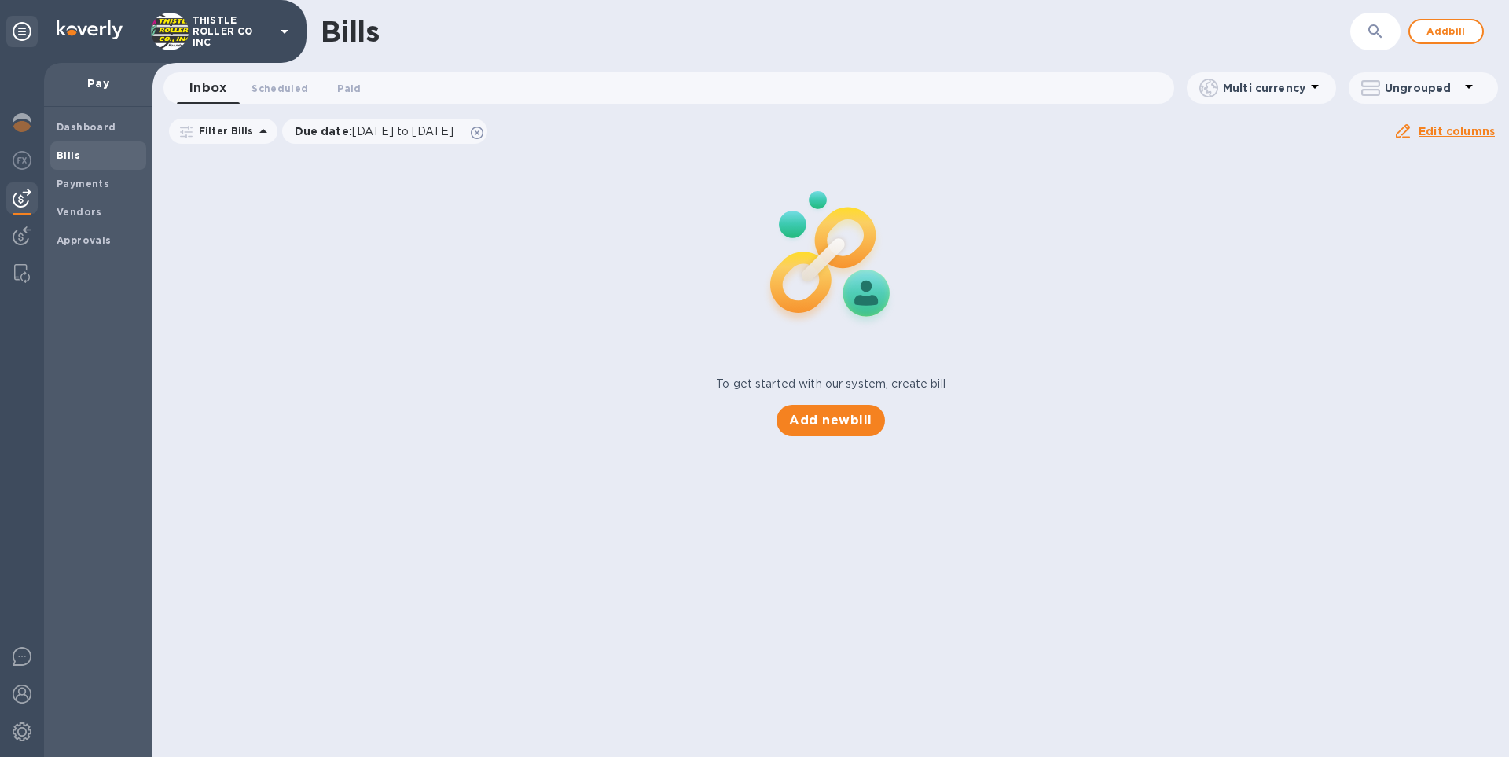
click at [65, 149] on b "Bills" at bounding box center [69, 155] width 24 height 12
click at [71, 182] on b "Payments" at bounding box center [83, 184] width 53 height 12
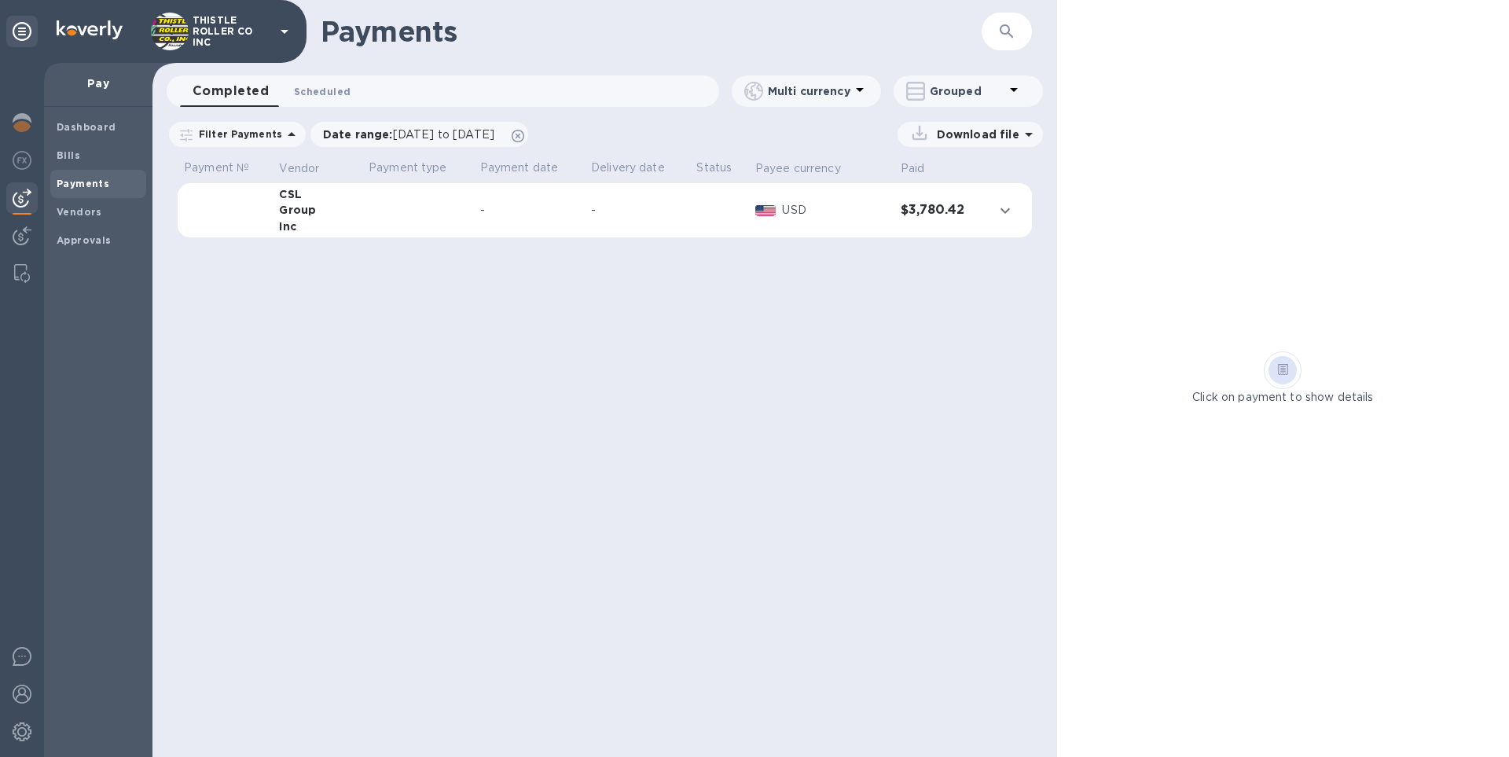
click at [320, 86] on span "Scheduled 0" at bounding box center [322, 91] width 57 height 17
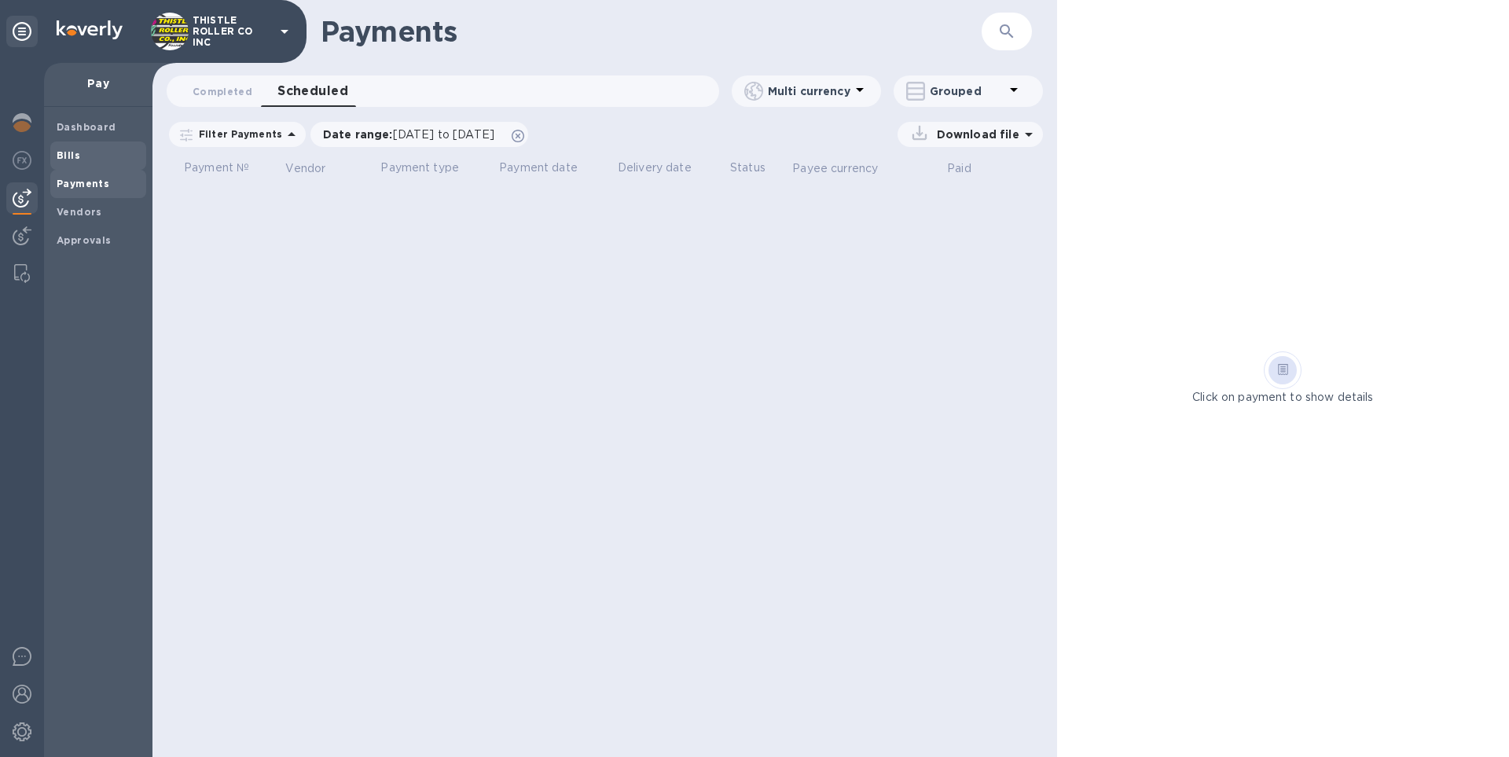
click at [85, 159] on span "Bills" at bounding box center [98, 156] width 83 height 16
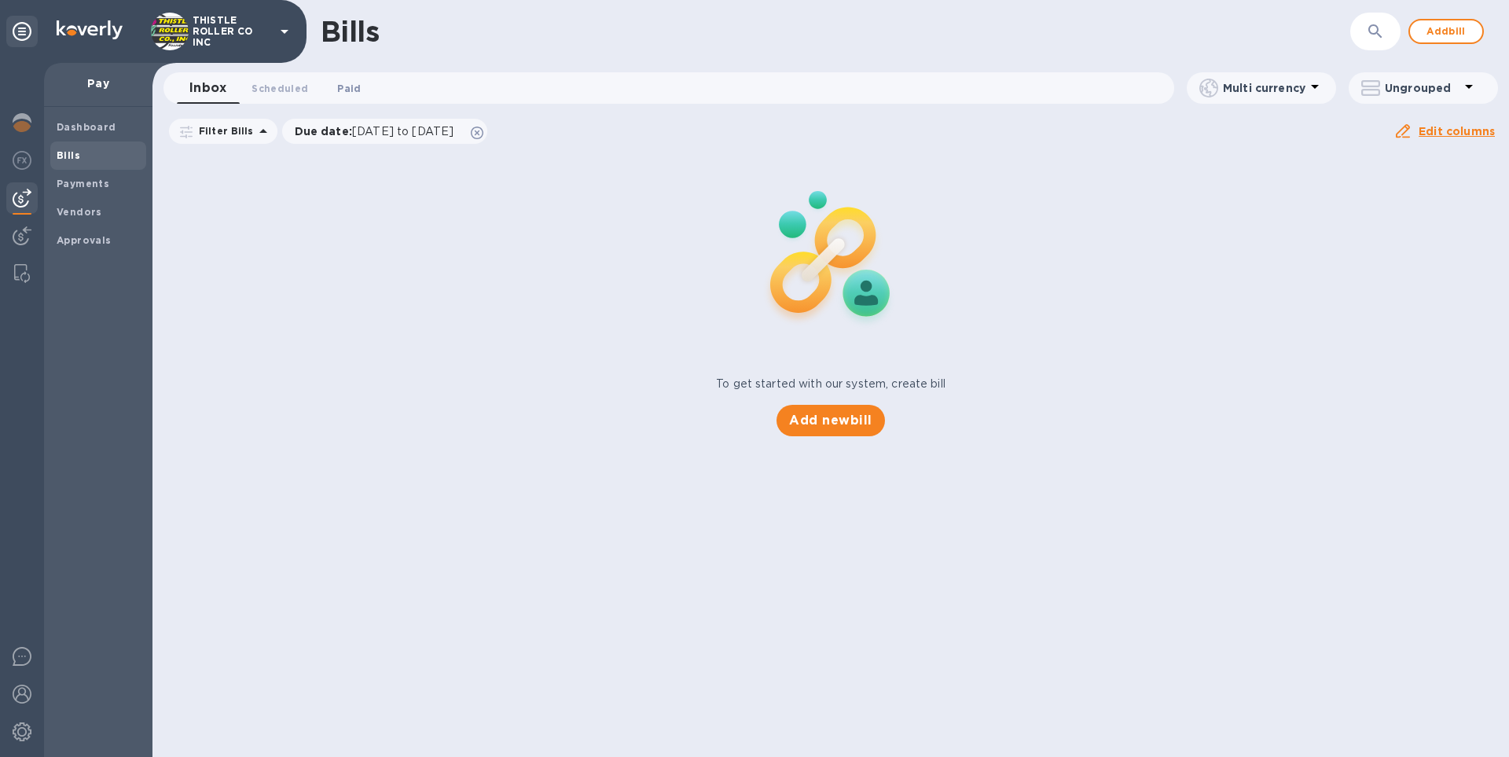
click at [343, 94] on span "Paid 0" at bounding box center [349, 88] width 24 height 17
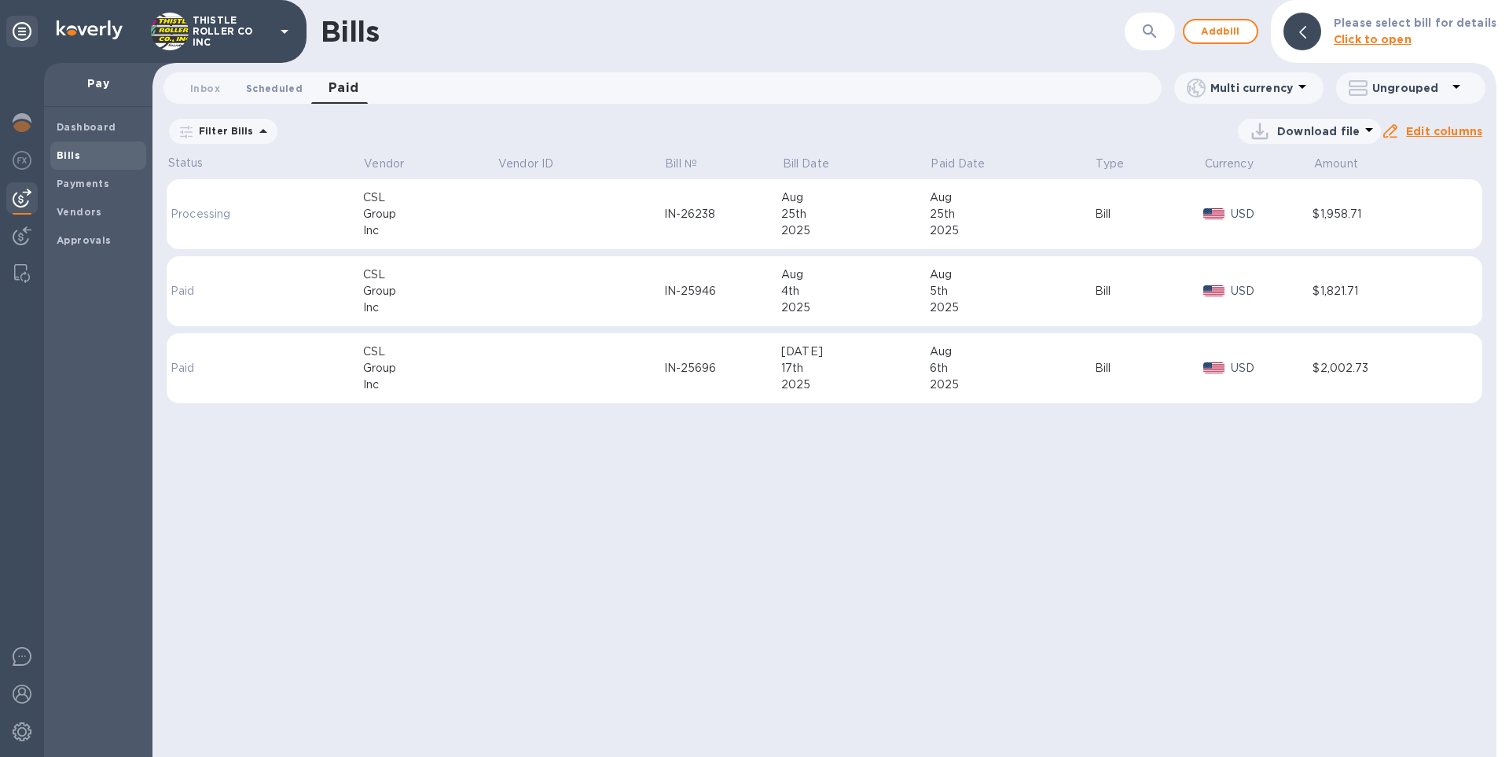
click at [288, 95] on span "Scheduled 0" at bounding box center [274, 88] width 57 height 17
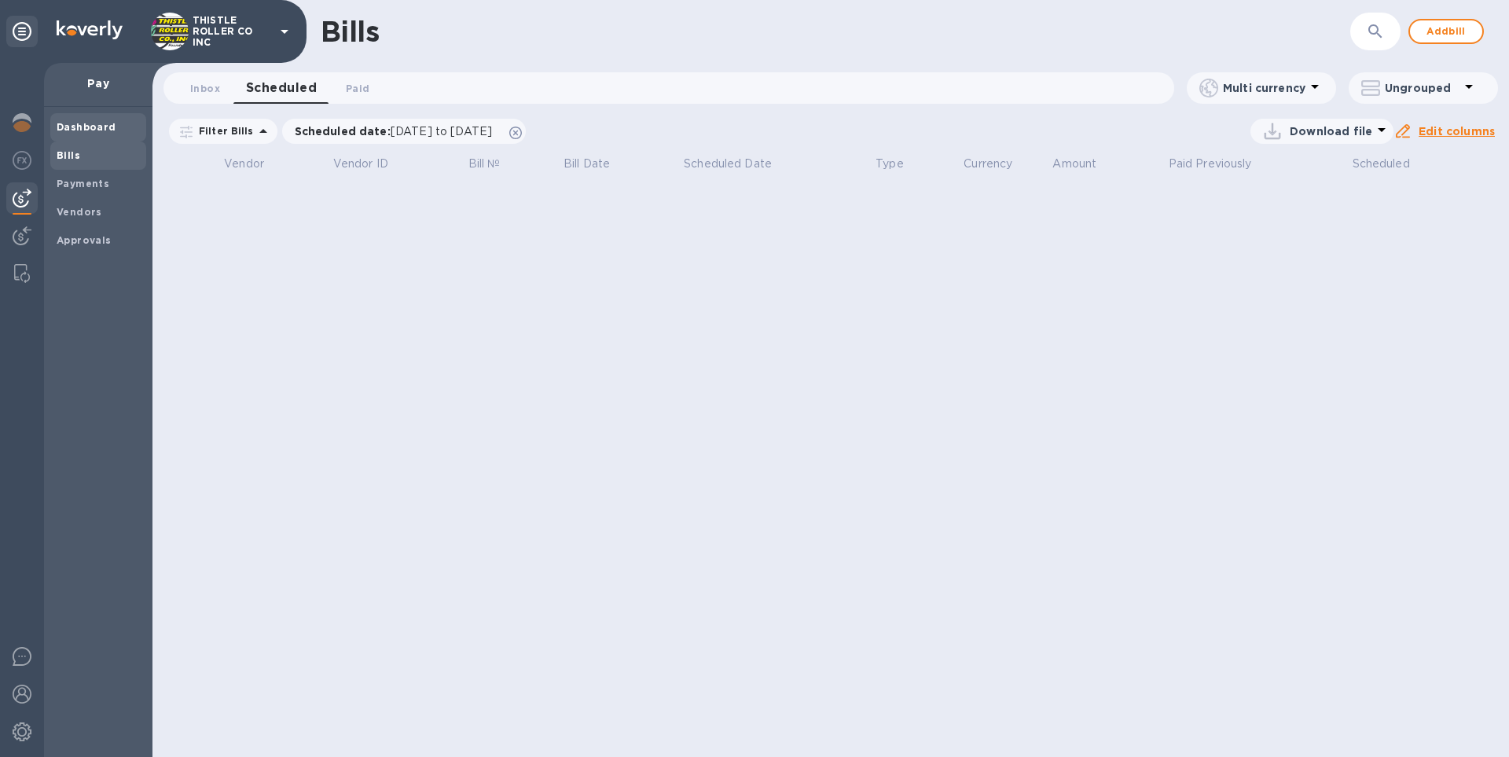
click at [81, 139] on div "Dashboard" at bounding box center [98, 127] width 96 height 28
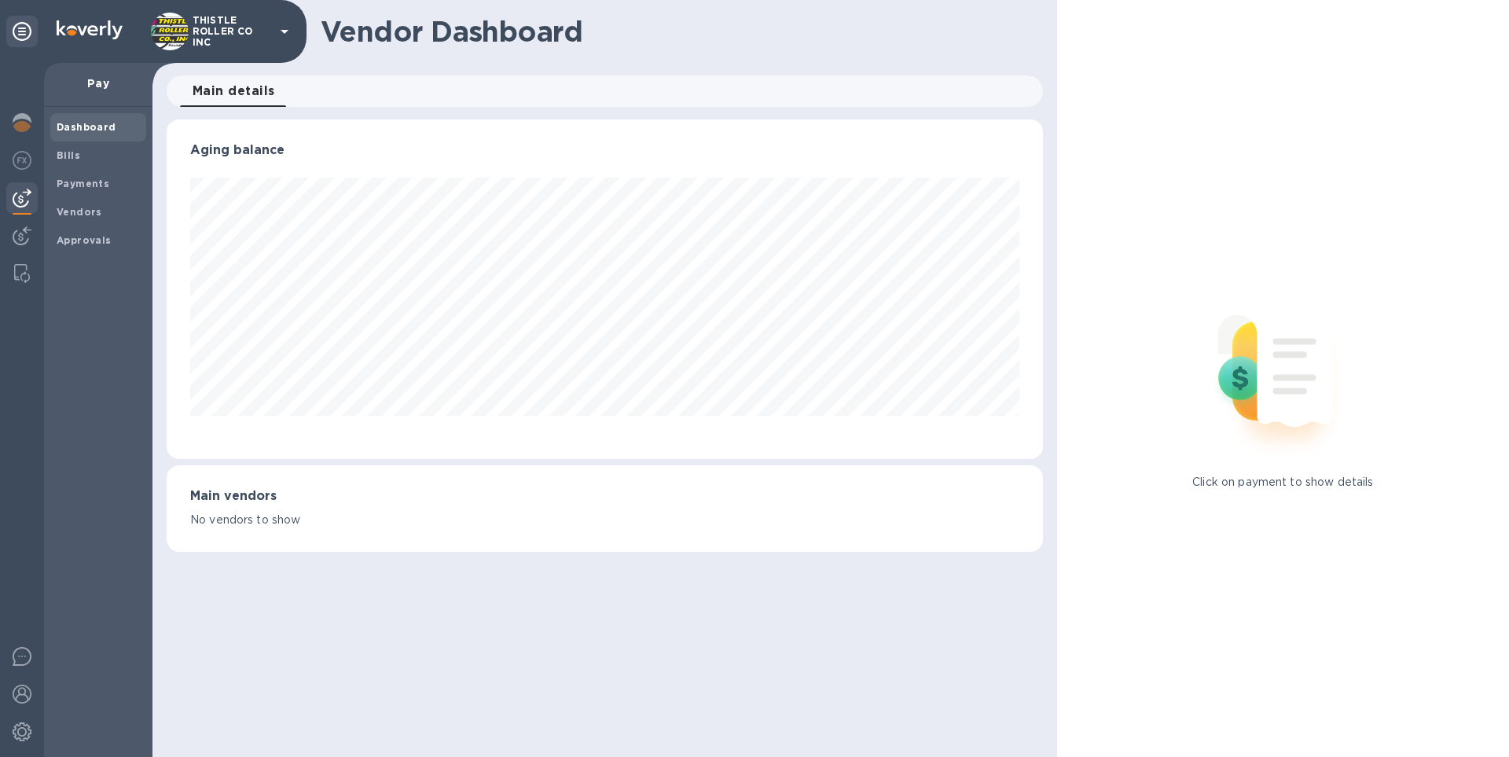
scroll to position [340, 876]
click at [62, 157] on b "Bills" at bounding box center [69, 155] width 24 height 12
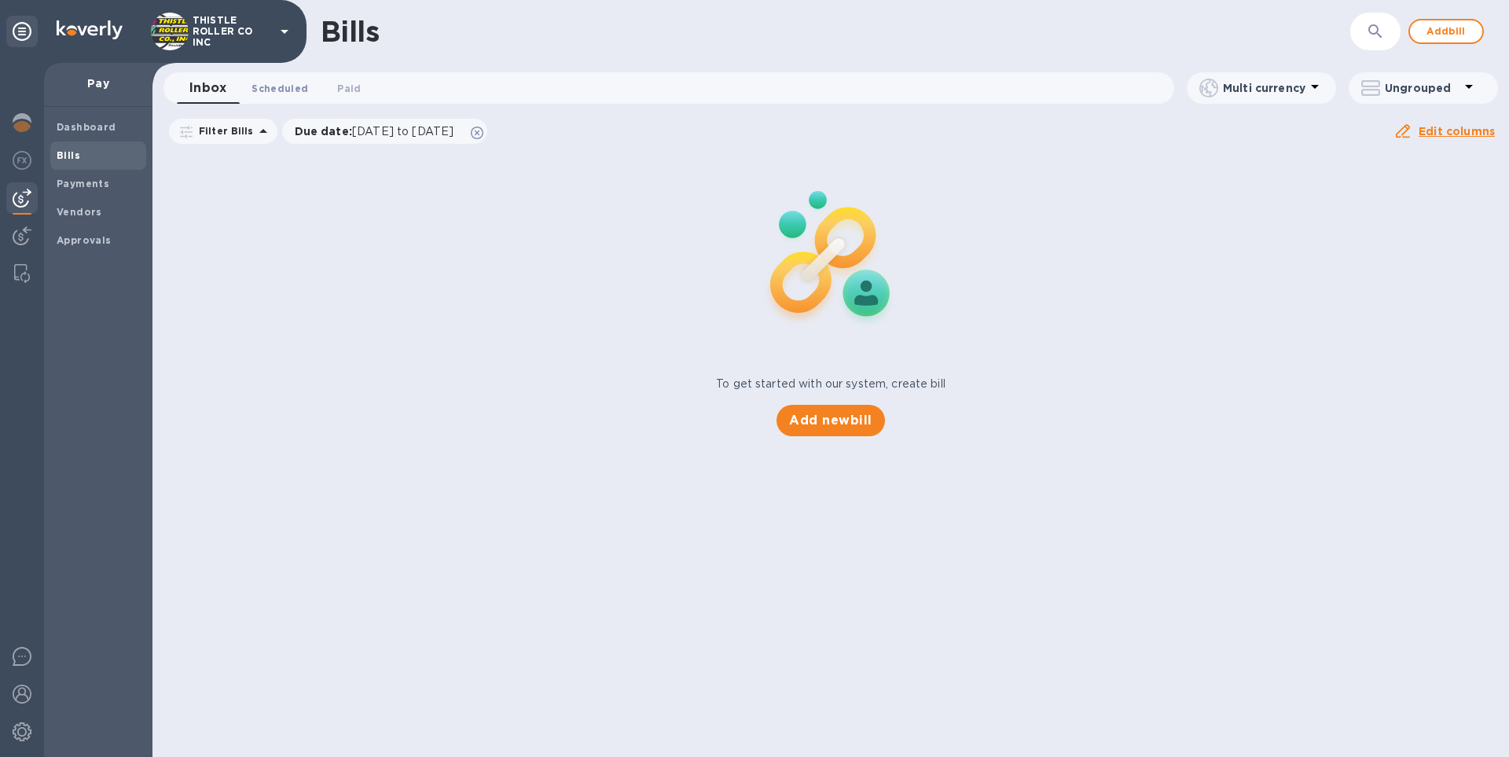
click at [273, 91] on span "Scheduled 0" at bounding box center [279, 88] width 57 height 17
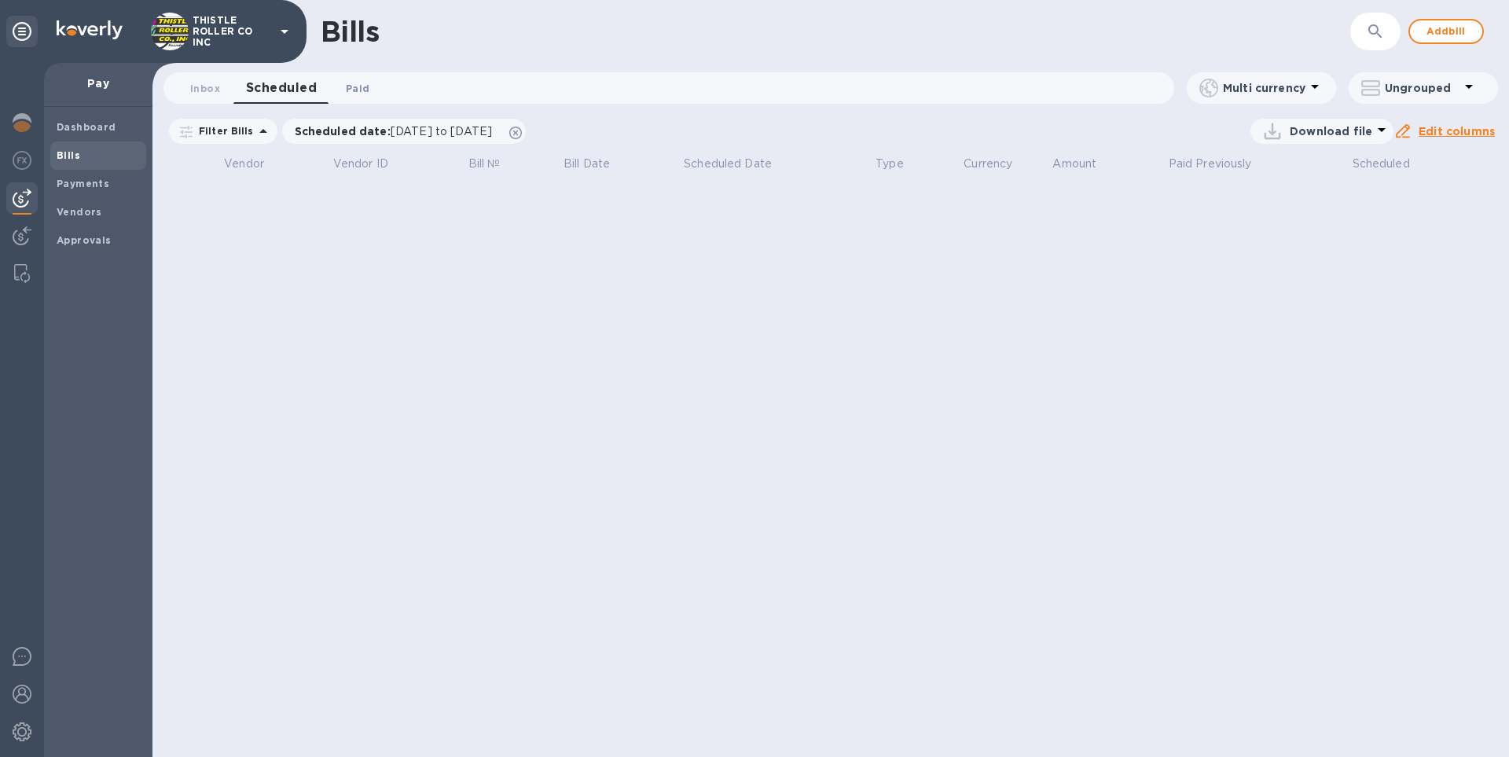
click at [354, 90] on span "Paid 0" at bounding box center [358, 88] width 24 height 17
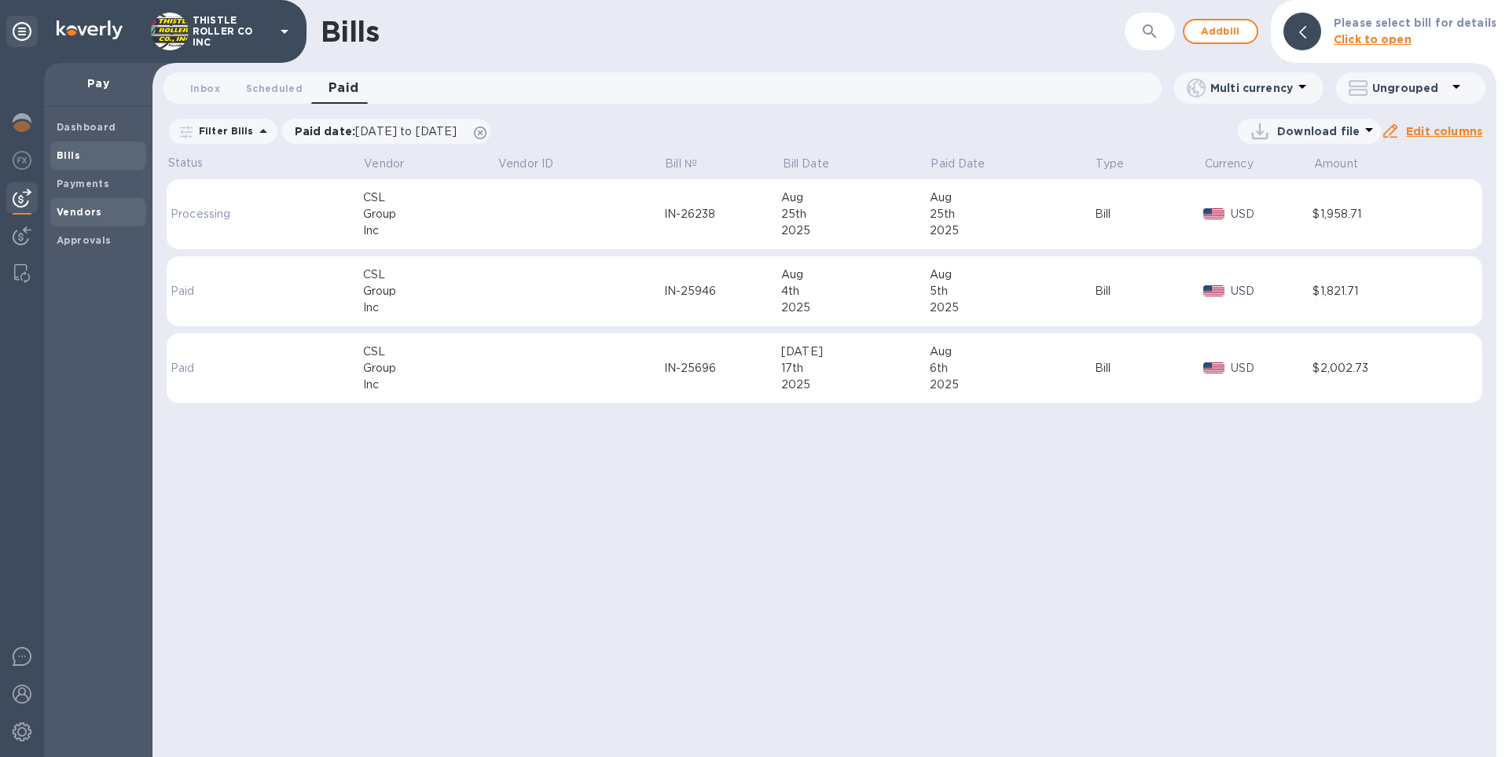
click at [75, 208] on b "Vendors" at bounding box center [80, 212] width 46 height 12
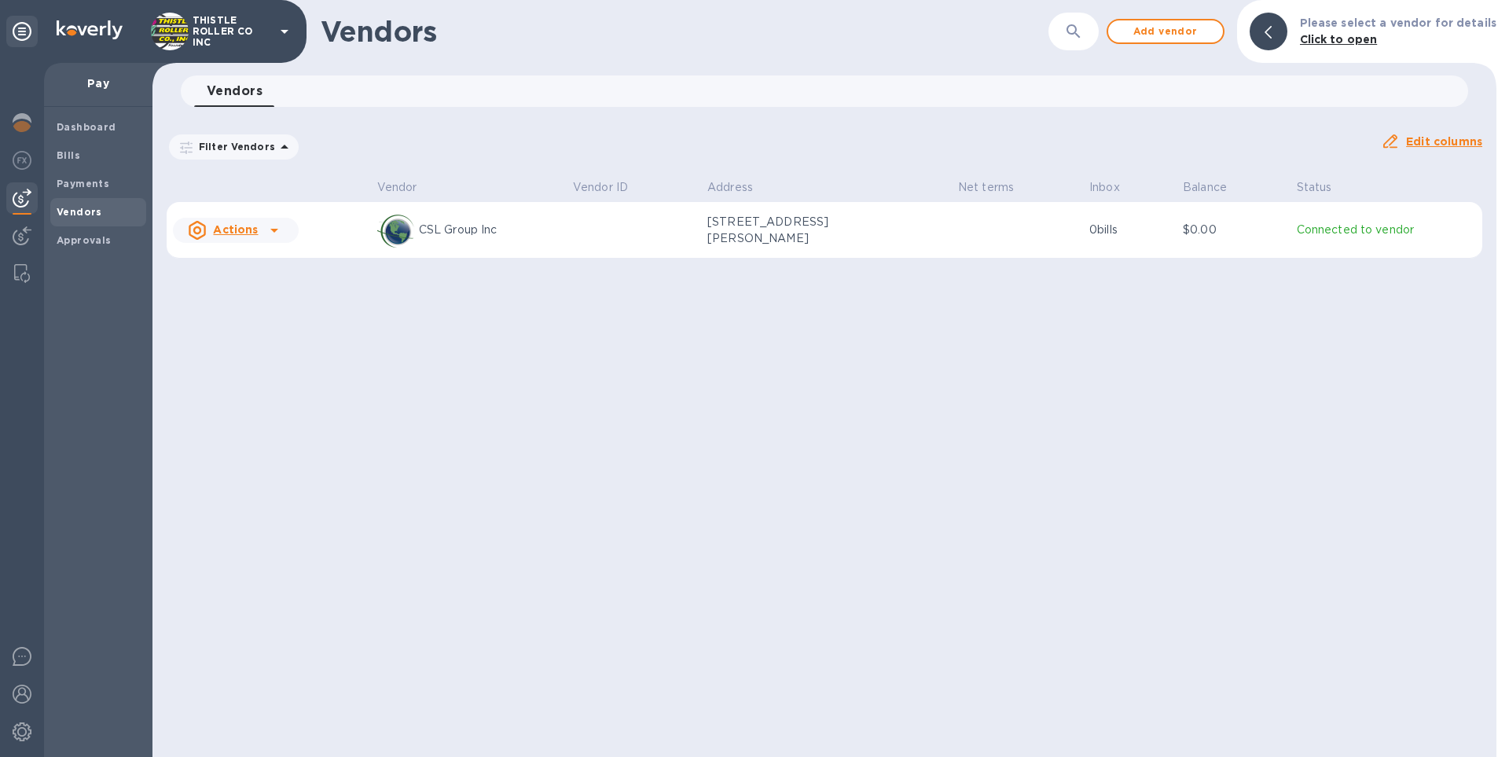
click at [560, 235] on p "CSL Group Inc" at bounding box center [489, 230] width 141 height 17
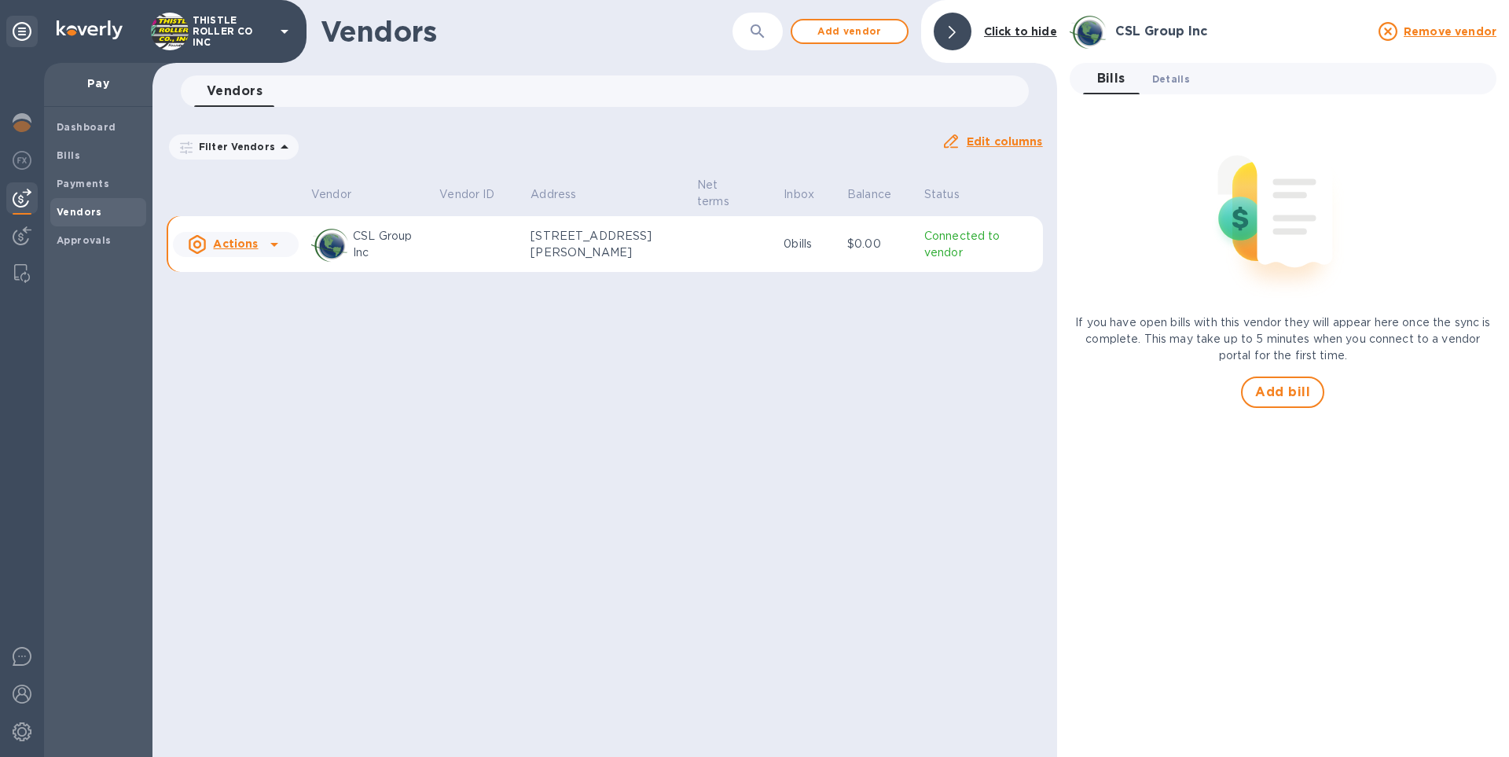
click at [1175, 85] on span "Details 0" at bounding box center [1171, 79] width 38 height 17
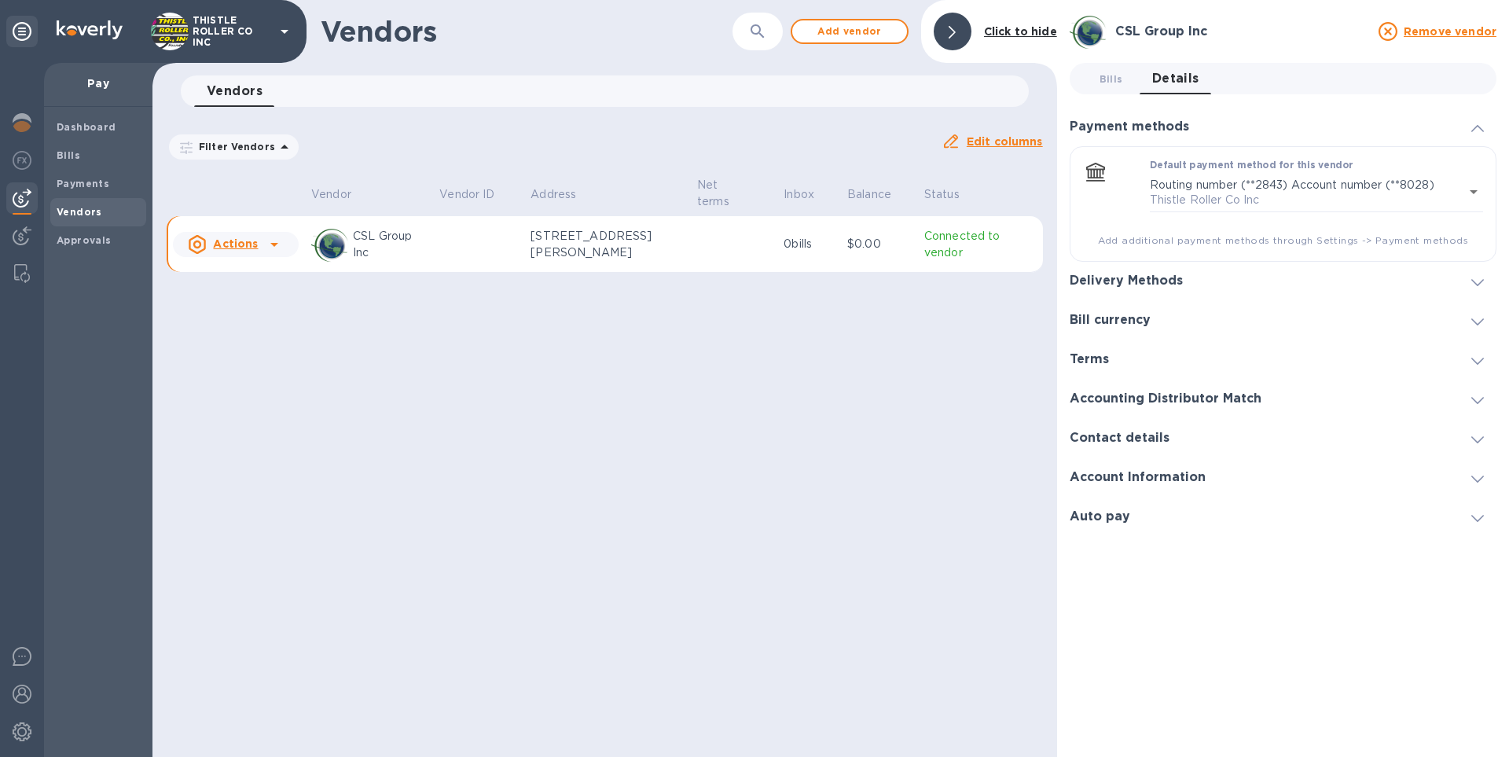
click at [1195, 476] on h3 "Account Information" at bounding box center [1138, 477] width 136 height 15
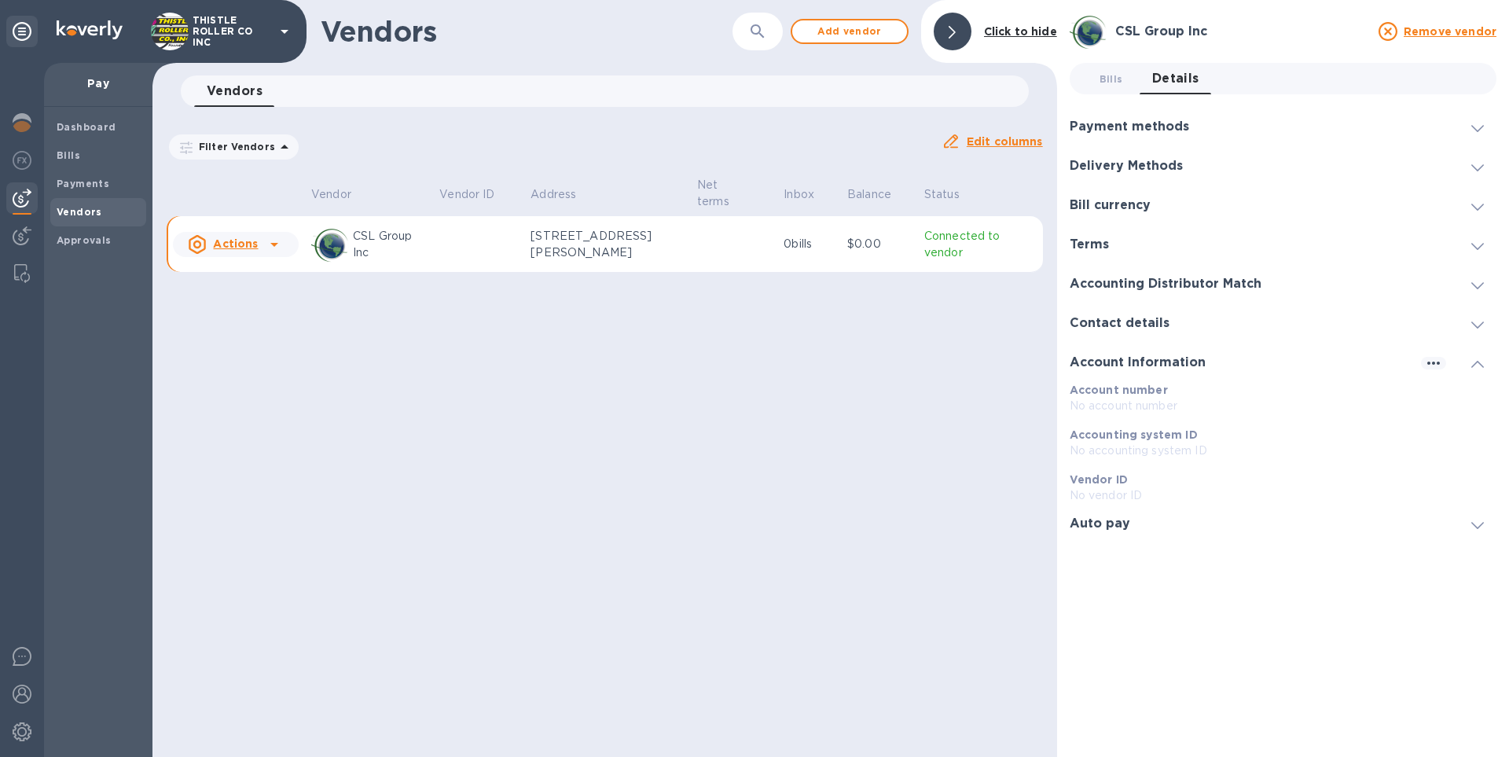
click at [249, 245] on u "Actions" at bounding box center [235, 243] width 45 height 13
click at [560, 330] on div at bounding box center [754, 378] width 1509 height 757
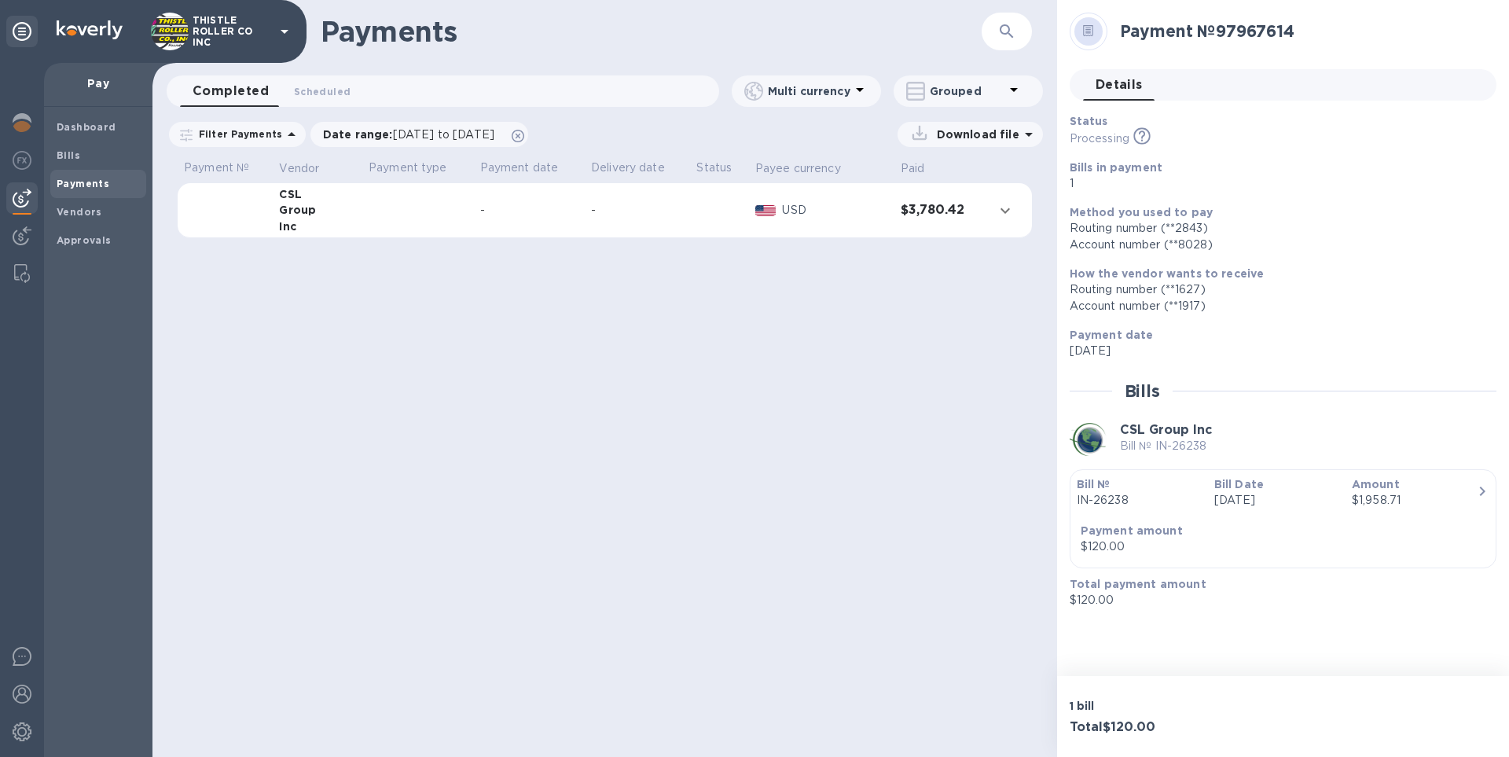
click at [1015, 219] on td at bounding box center [1009, 210] width 44 height 55
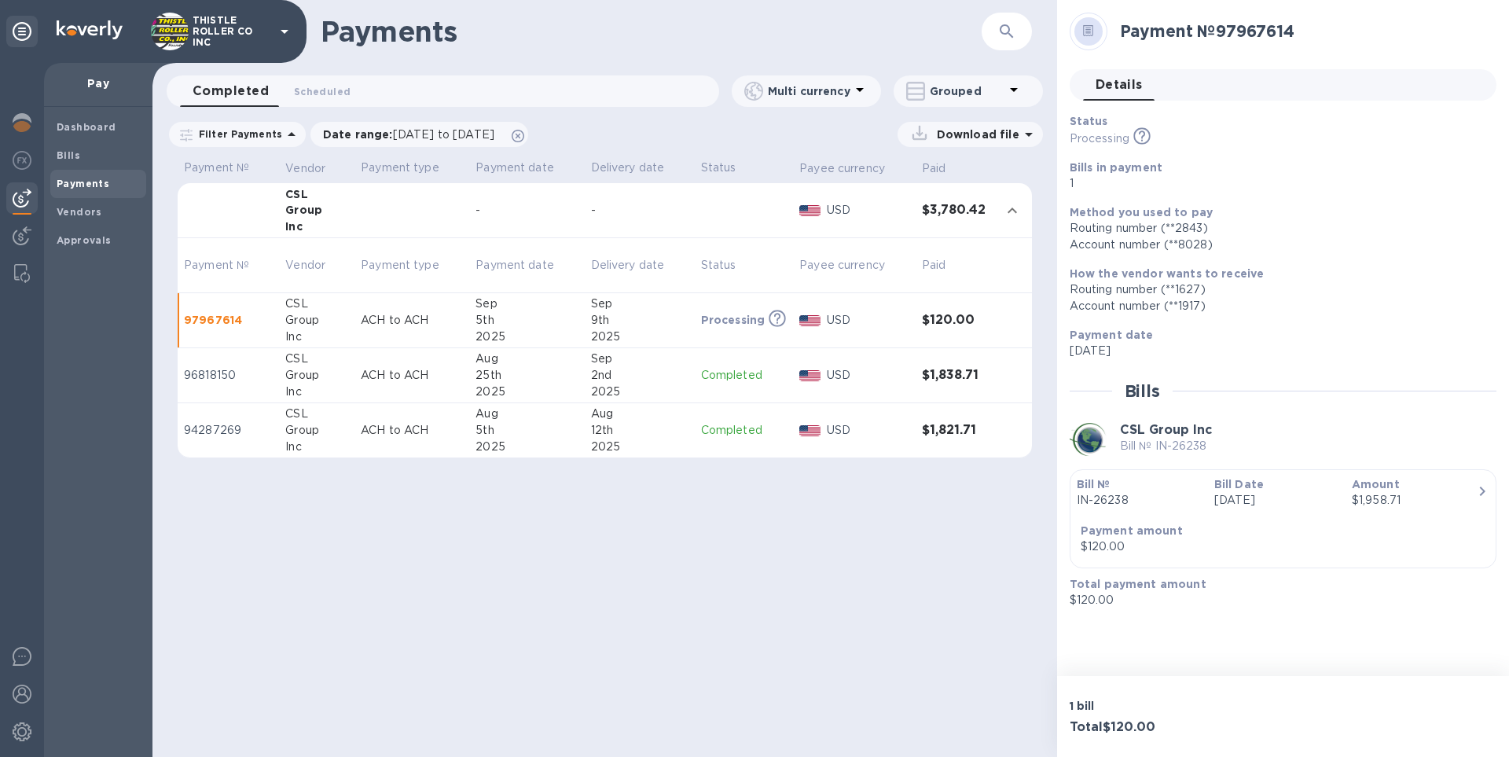
click at [650, 331] on div "2025" at bounding box center [639, 337] width 97 height 17
click at [651, 330] on div "2025" at bounding box center [639, 337] width 97 height 17
click at [220, 322] on p "97967614" at bounding box center [228, 320] width 89 height 16
click at [1103, 41] on div at bounding box center [1089, 32] width 38 height 38
click at [1093, 38] on span at bounding box center [1088, 31] width 11 height 20
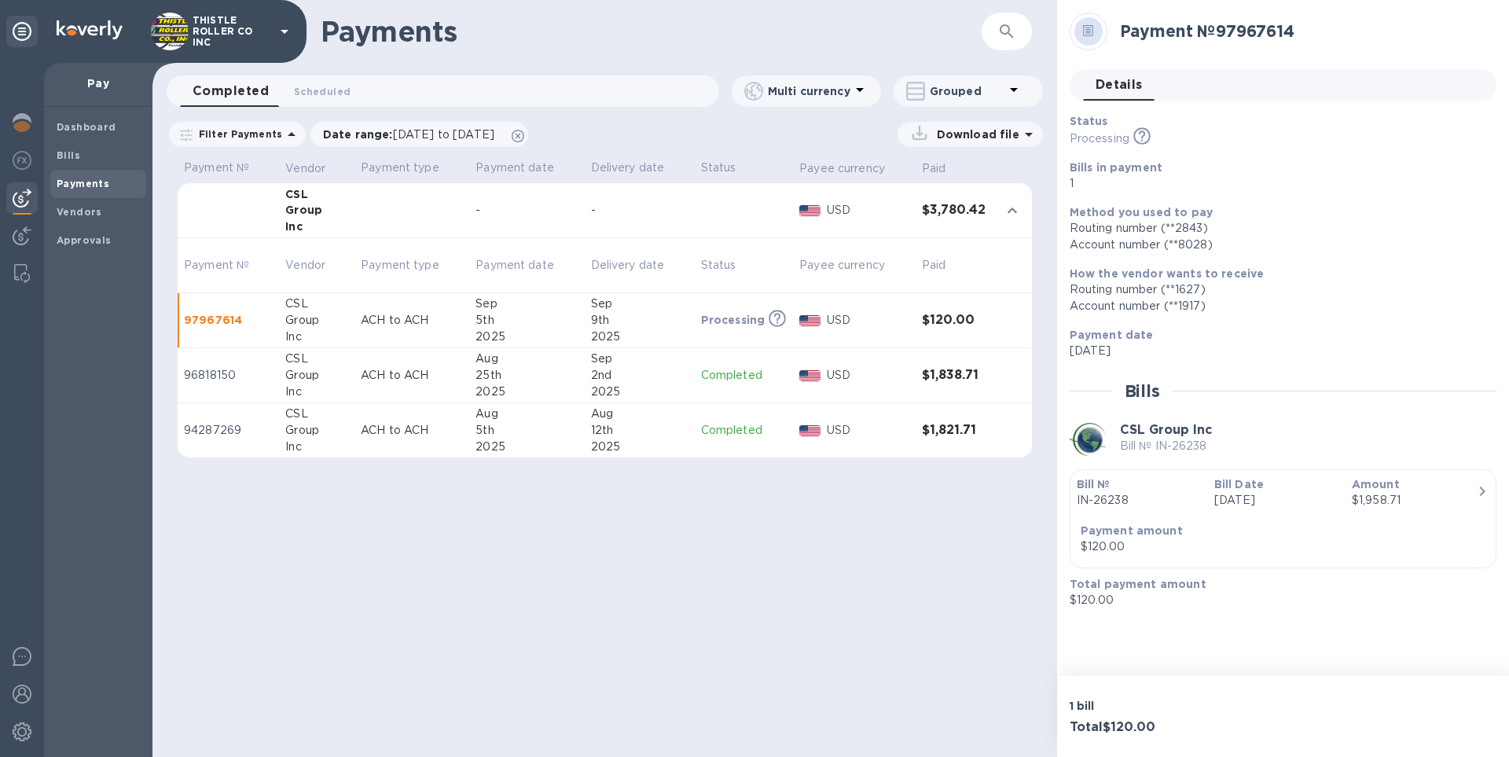
click at [1100, 38] on div at bounding box center [1088, 31] width 28 height 28
